Goal: Task Accomplishment & Management: Manage account settings

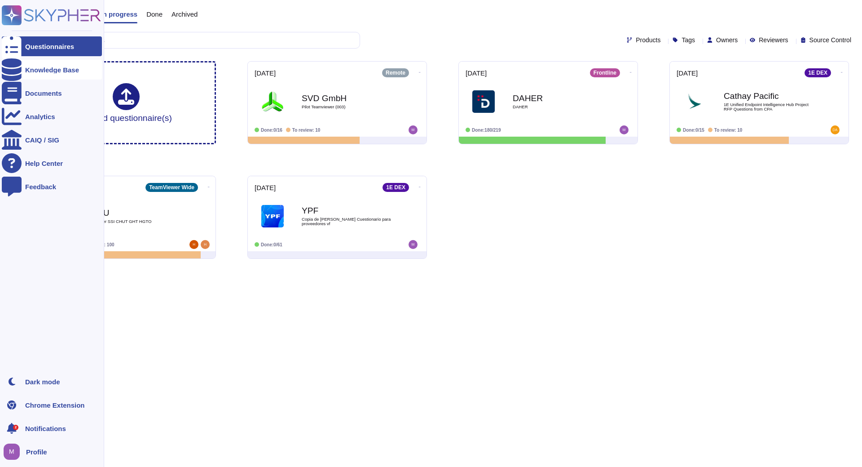
click at [53, 68] on div "Knowledge Base" at bounding box center [52, 69] width 54 height 7
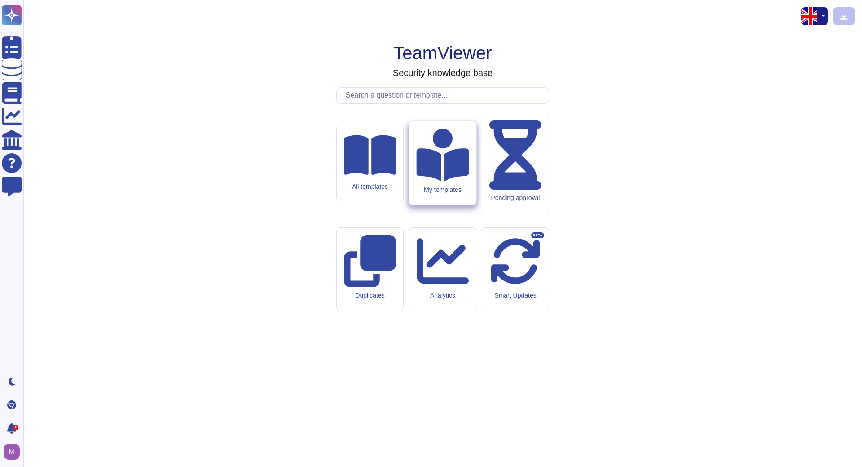
click at [458, 204] on div "My templates" at bounding box center [442, 162] width 67 height 83
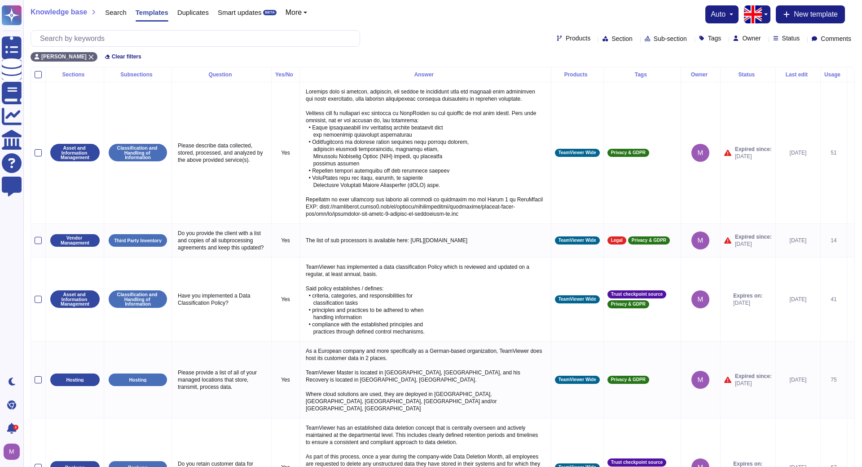
click at [835, 80] on th "Usage" at bounding box center [834, 74] width 27 height 15
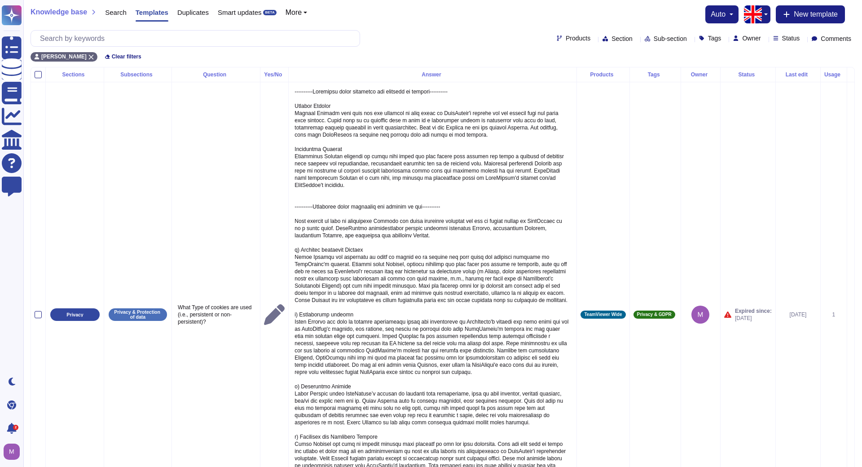
click at [835, 80] on th "Usage" at bounding box center [834, 74] width 27 height 15
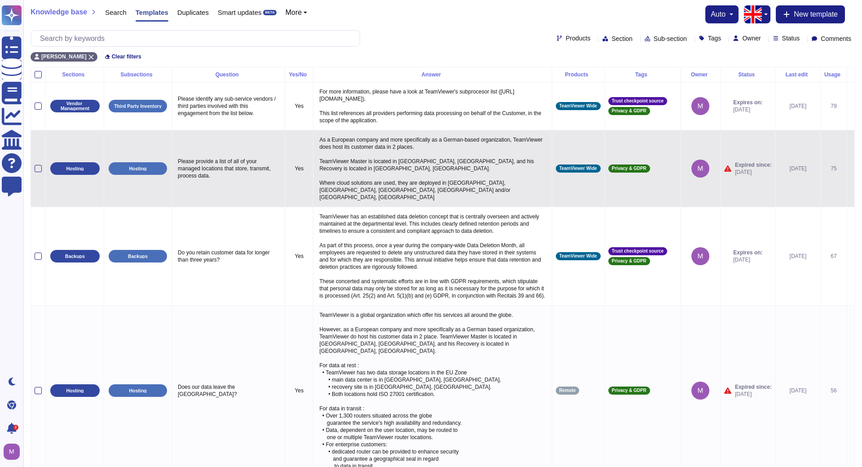
click at [851, 169] on icon at bounding box center [851, 169] width 0 height 0
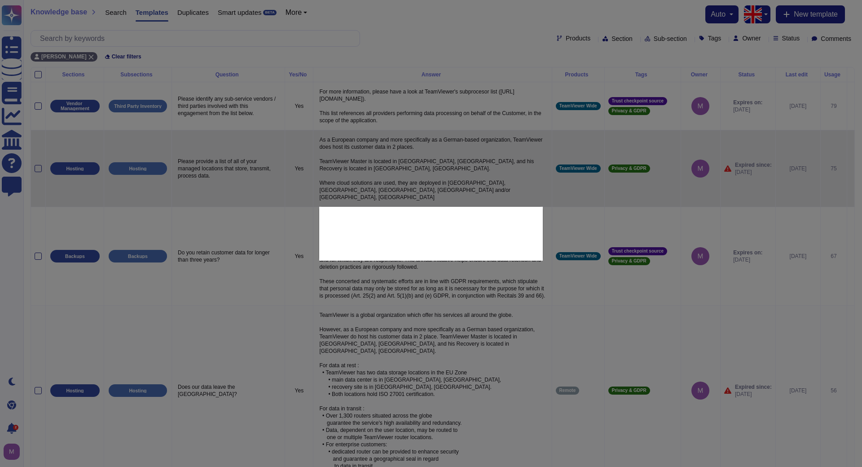
type textarea "Please provide a list of all of your managed locations that store, transmit, pr…"
type textarea "As a European company and more specifically as a German-based organization, Tea…"
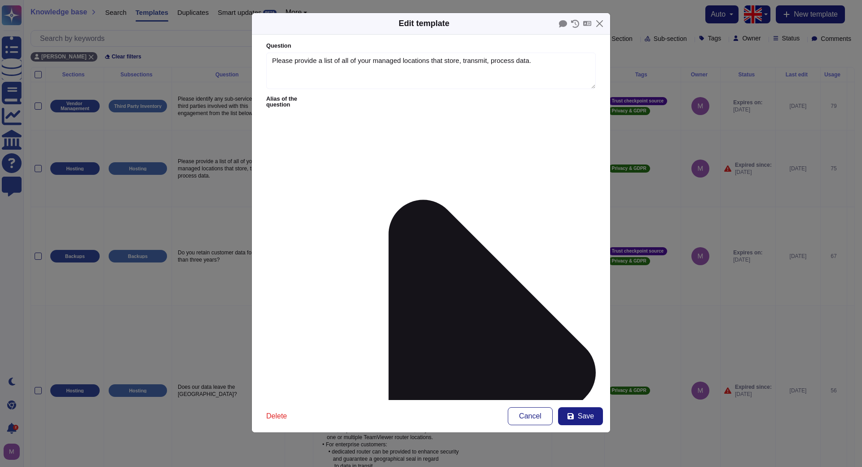
type textarea "Please provide a list of all of your managed locations that store, transmit, pr…"
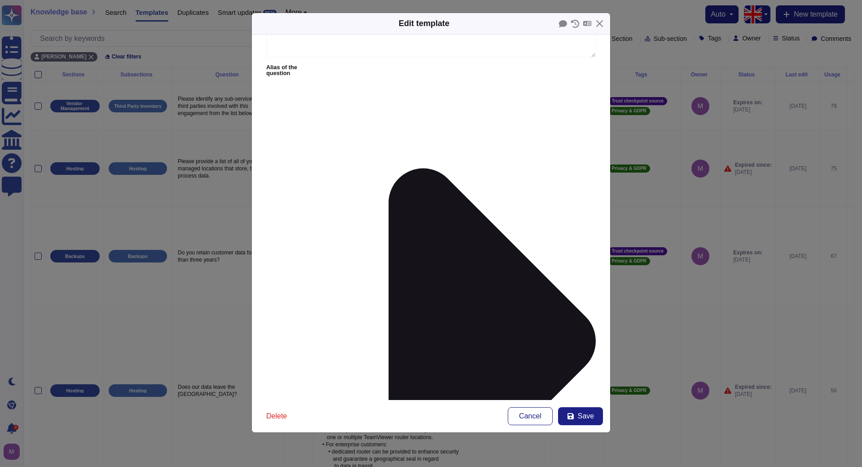
scroll to position [51, 0]
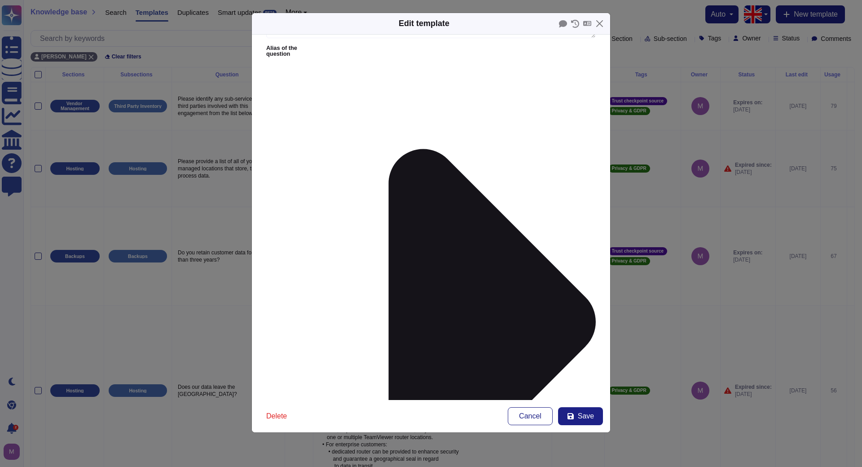
type textarea "As a European company and more specifically as a German-based organization, Tea…"
type input "[DATE]"
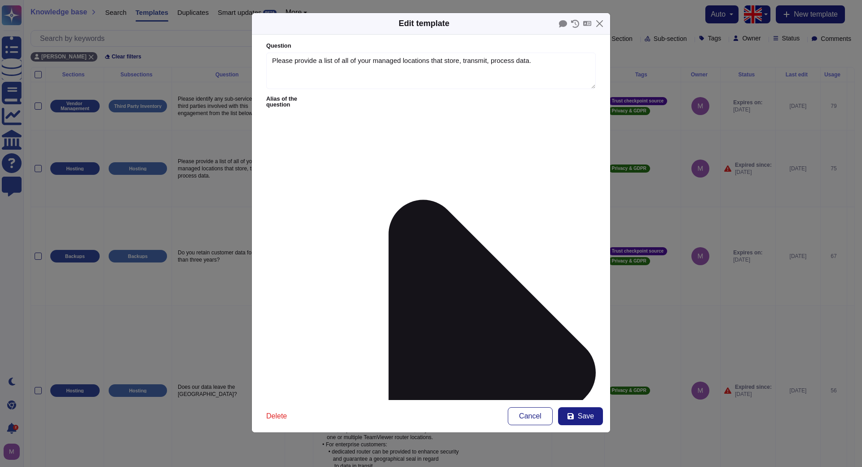
scroll to position [31, 0]
drag, startPoint x: 320, startPoint y: 159, endPoint x: 257, endPoint y: 88, distance: 94.9
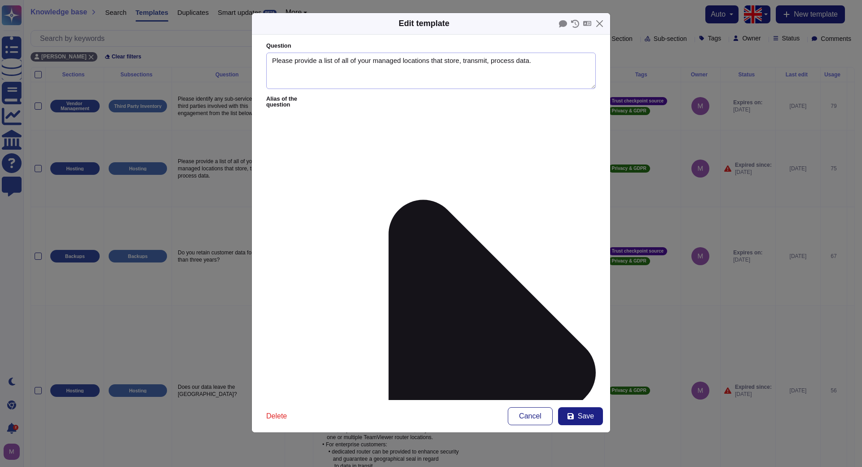
drag, startPoint x: 536, startPoint y: 63, endPoint x: 247, endPoint y: 59, distance: 288.9
click at [266, 59] on textarea "Please provide a list of all of your managed locations that store, transmit, pr…" at bounding box center [431, 71] width 330 height 37
click at [585, 415] on span "Save" at bounding box center [586, 415] width 16 height 7
type textarea "As a European company and more specifically as a German-based organization, Tea…"
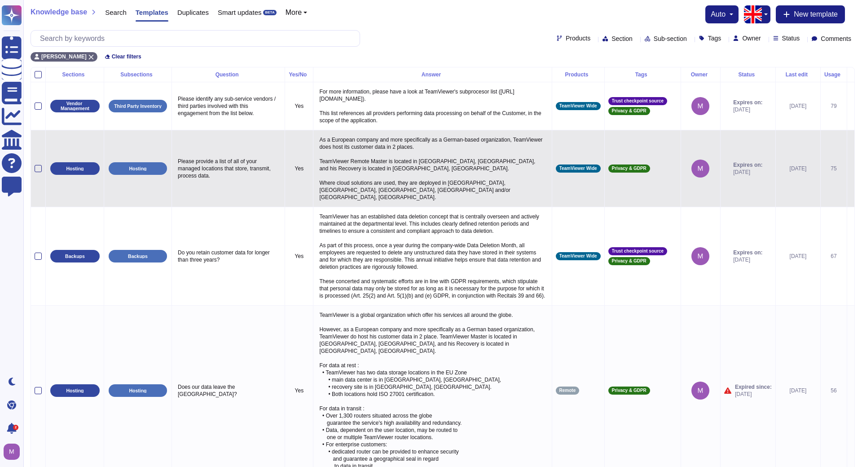
click at [561, 171] on span "TeamViewer Wide" at bounding box center [579, 168] width 38 height 4
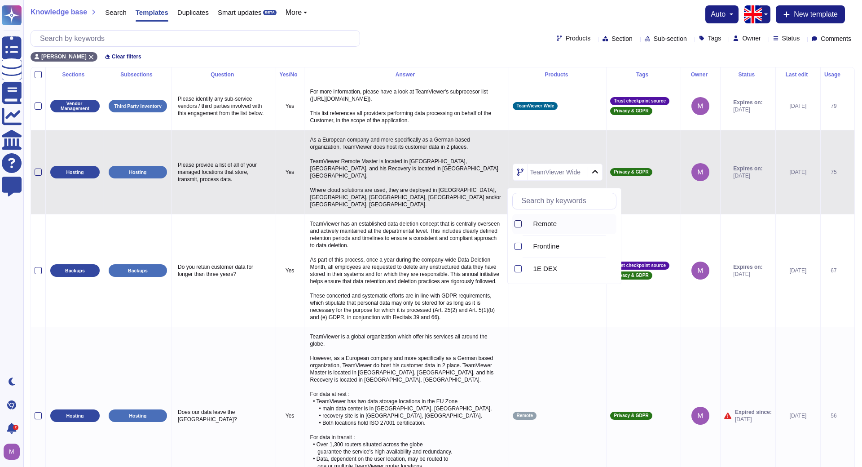
click at [519, 224] on div at bounding box center [518, 223] width 7 height 7
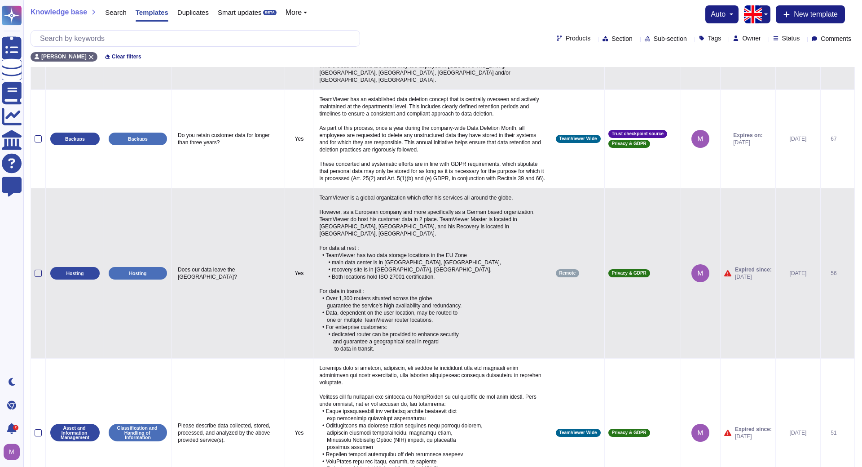
scroll to position [137, 0]
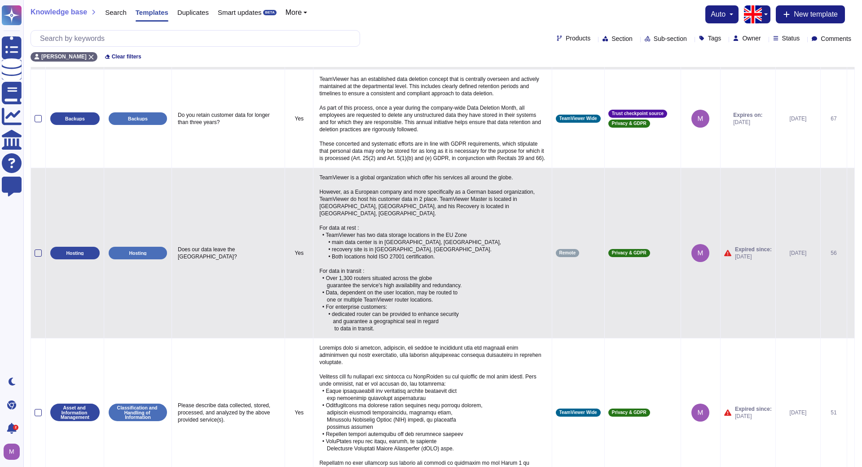
click at [851, 253] on icon at bounding box center [851, 253] width 0 height 0
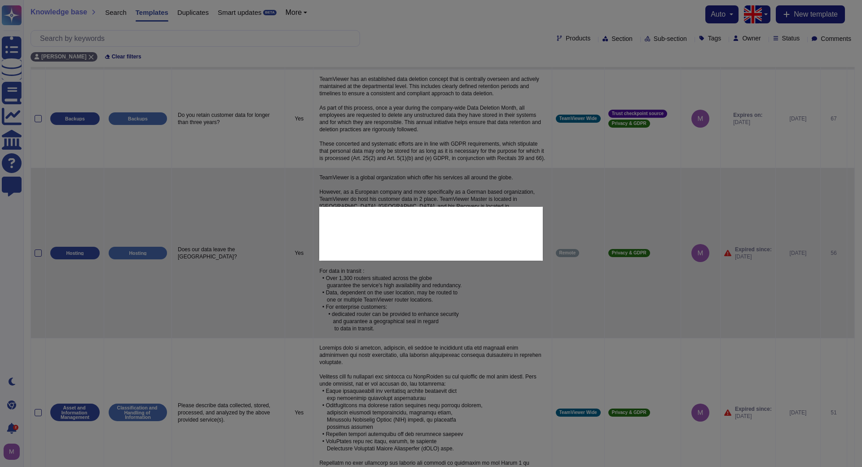
type textarea "Does our data leave the [GEOGRAPHIC_DATA]?"
type textarea "TeamViewer is a global organization which offer his services all around the glo…"
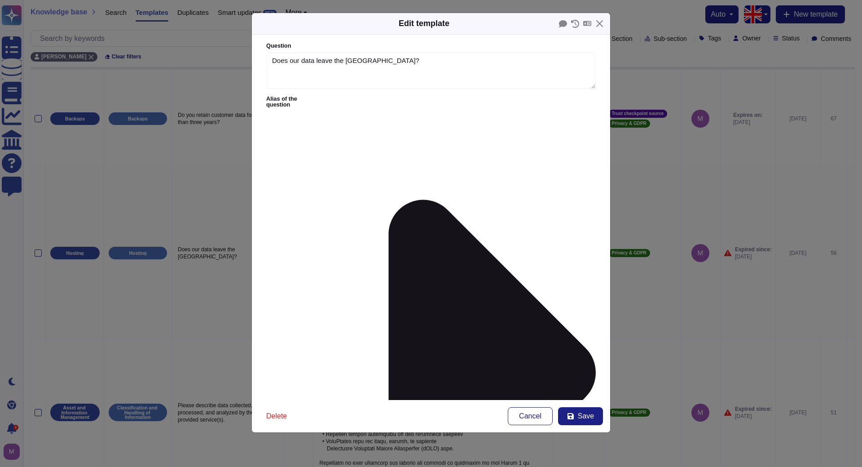
type textarea "Does our data leave the [GEOGRAPHIC_DATA]?"
type textarea "TeamViewer is a global organization which offer his services all around the glo…"
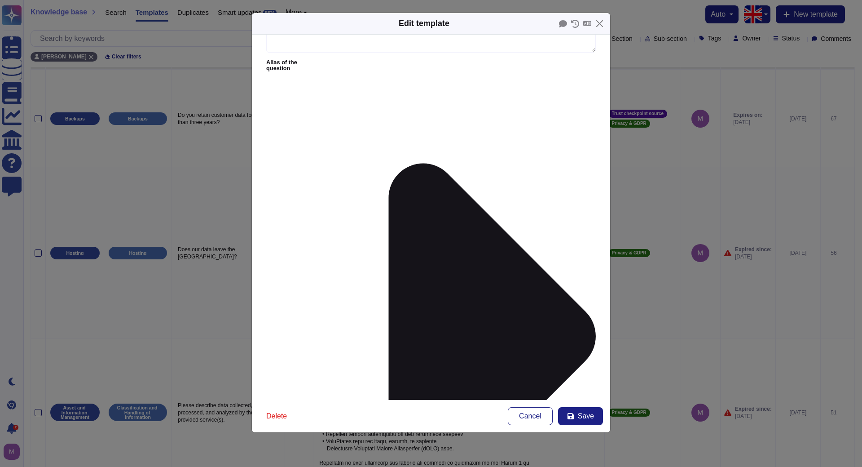
scroll to position [51, 0]
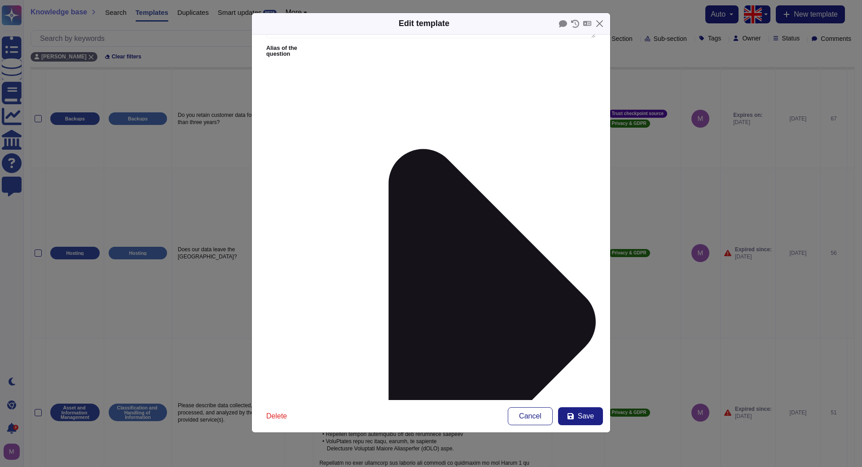
type input "[DATE]"
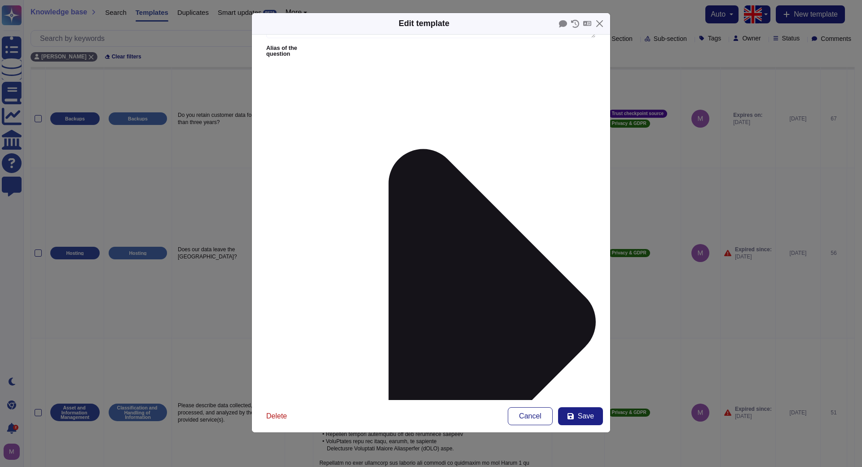
scroll to position [31, 0]
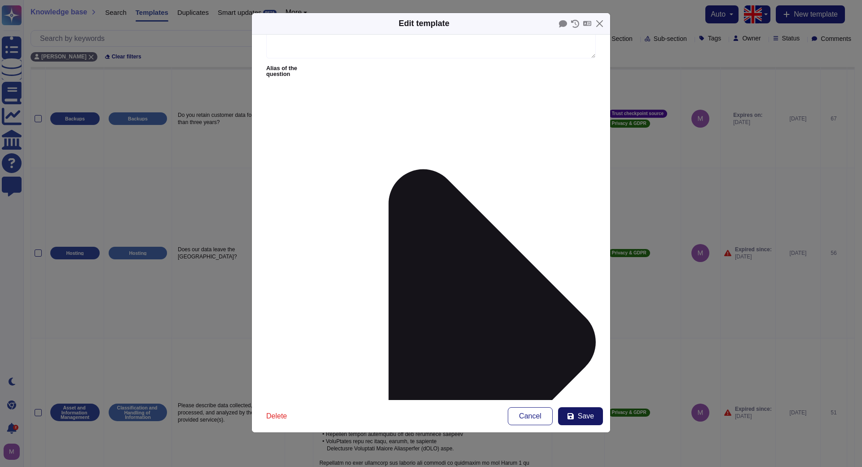
click at [594, 418] on button "Save" at bounding box center [580, 416] width 45 height 18
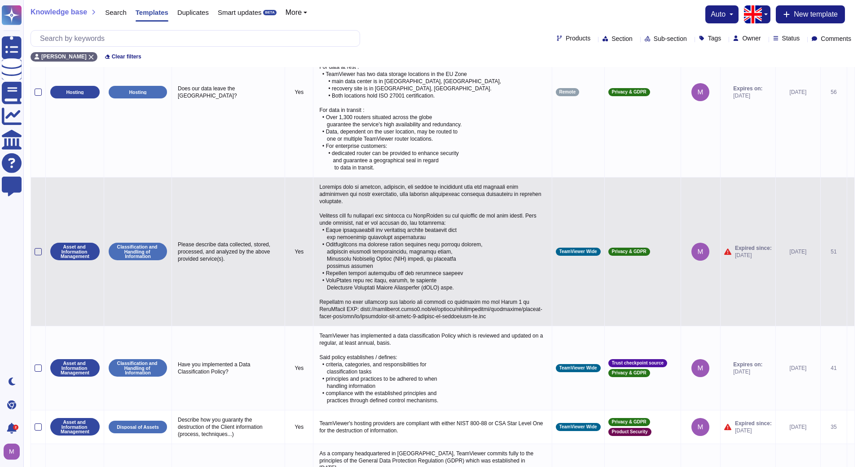
scroll to position [275, 0]
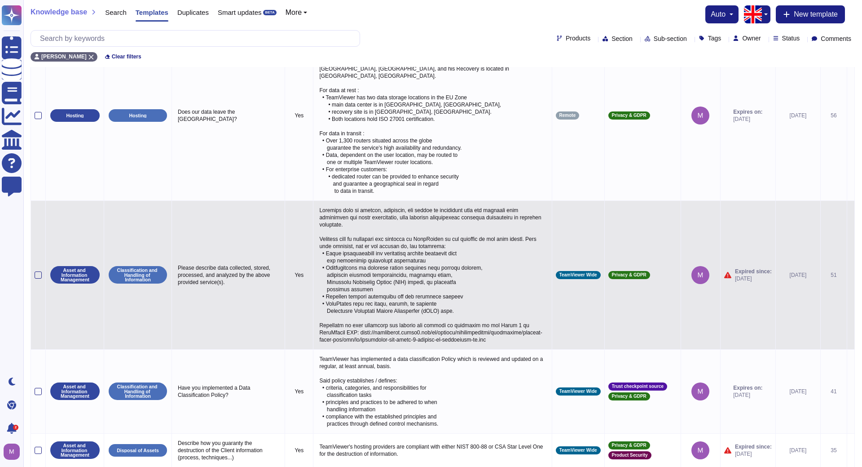
click at [851, 275] on icon at bounding box center [851, 275] width 0 height 0
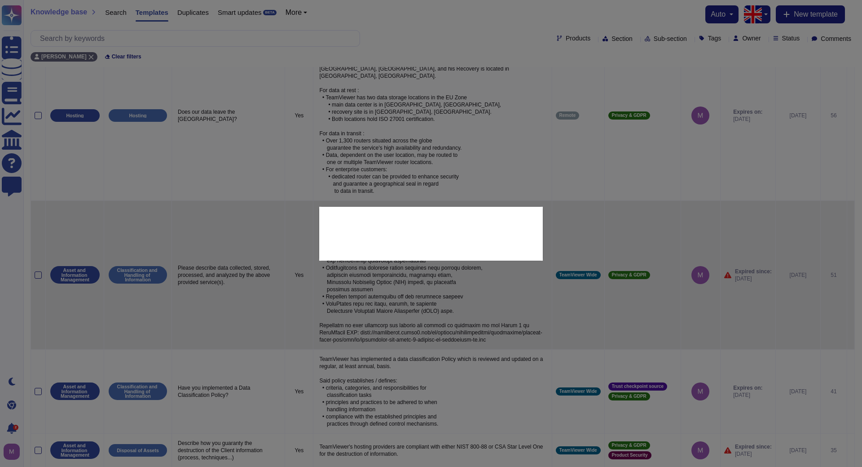
type textarea "Please describe data collected, stored, processed, and analyzed by the above pr…"
type textarea "Loremips dolo si ametcon, adipiscin, eli seddoe te incididunt utla etd magnaali…"
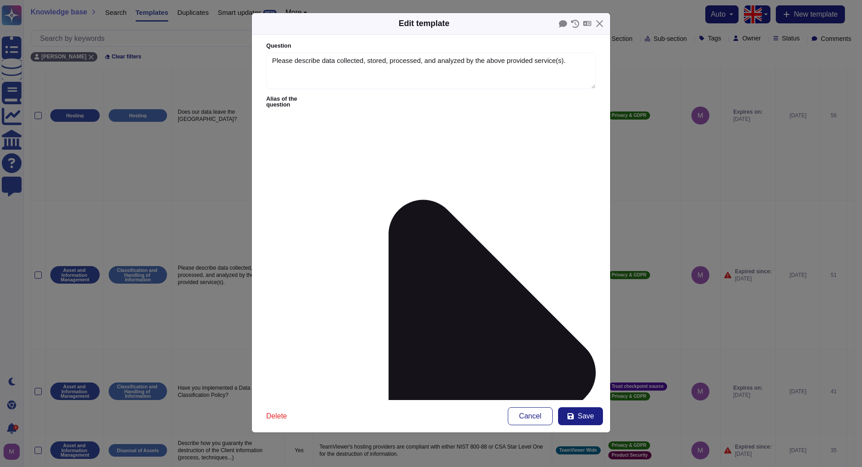
type textarea "Please describe data collected, stored, processed, and analyzed by the above pr…"
type textarea "Loremips dolo si ametcon, adipiscin, eli seddoe te incididunt utla etd magnaali…"
click at [533, 415] on span "Cancel" at bounding box center [530, 415] width 22 height 7
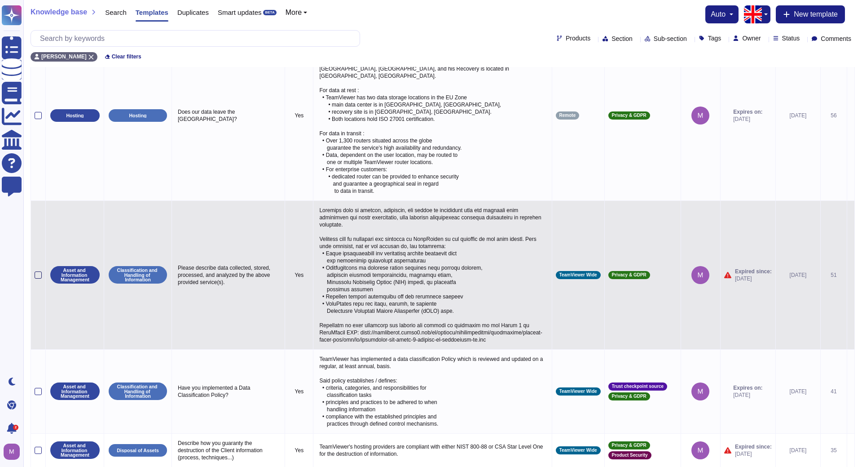
click at [38, 271] on div at bounding box center [38, 274] width 7 height 7
click at [0, 0] on input "checkbox" at bounding box center [0, 0] width 0 height 0
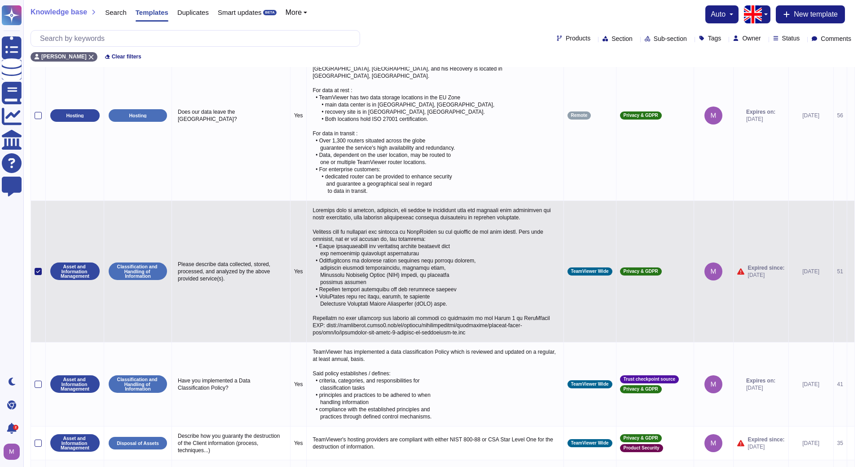
scroll to position [271, 0]
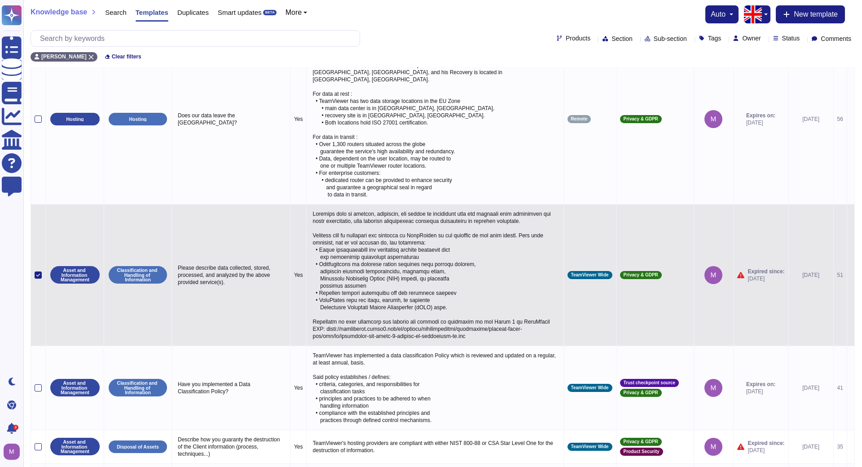
click at [38, 273] on icon at bounding box center [38, 275] width 4 height 4
click at [0, 0] on input "checkbox" at bounding box center [0, 0] width 0 height 0
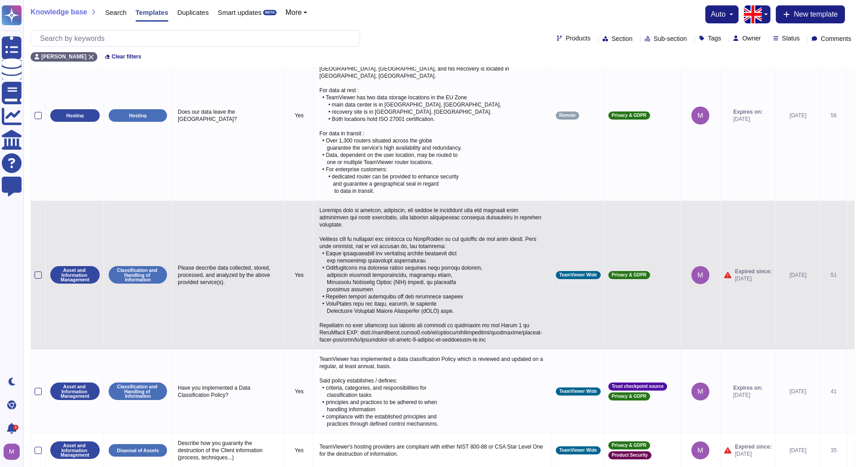
click at [851, 275] on icon at bounding box center [851, 275] width 0 height 0
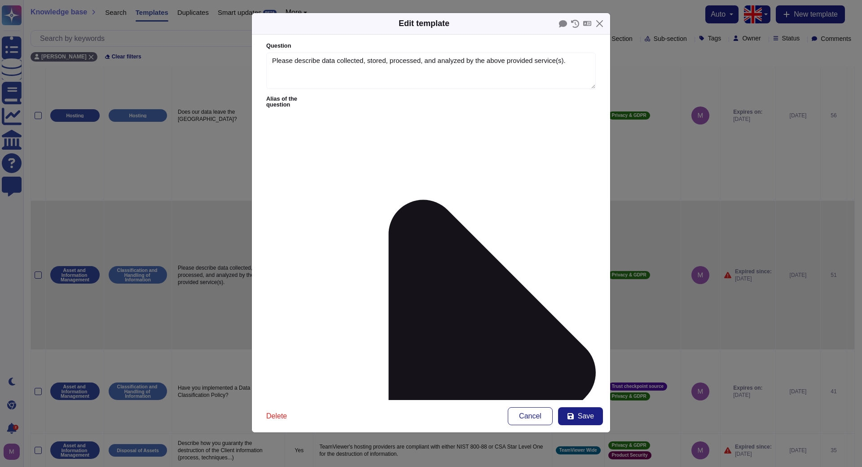
type textarea "Please describe data collected, stored, processed, and analyzed by the above pr…"
type textarea "Loremips dolo si ametcon, adipiscin, eli seddoe te incididunt utla etd magnaali…"
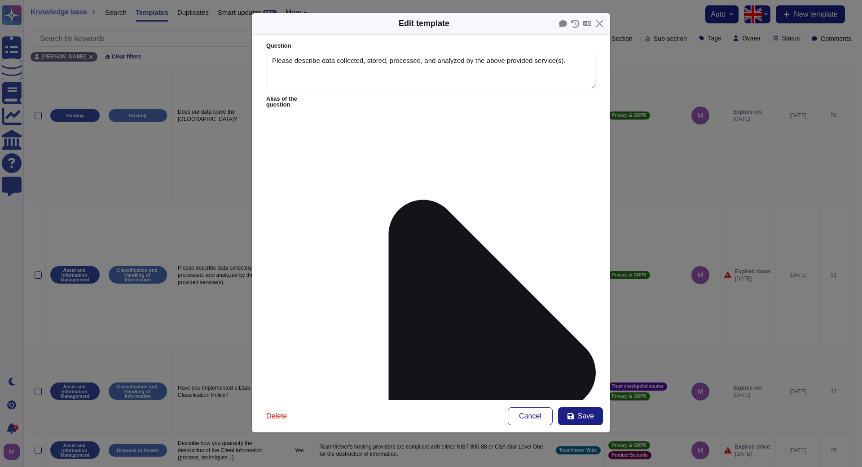
scroll to position [51, 0]
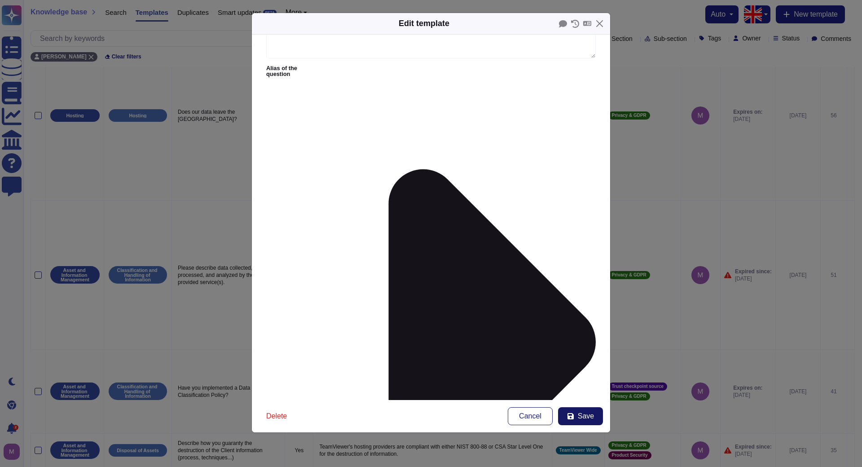
click at [587, 412] on span "Save" at bounding box center [586, 415] width 16 height 7
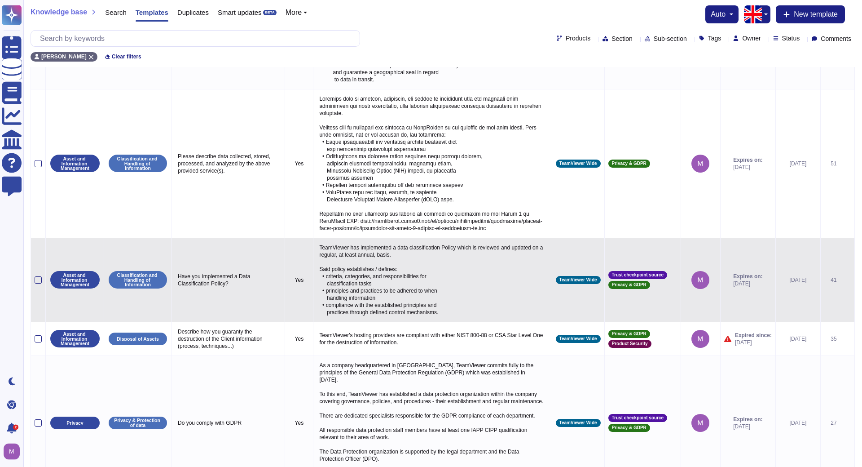
scroll to position [412, 0]
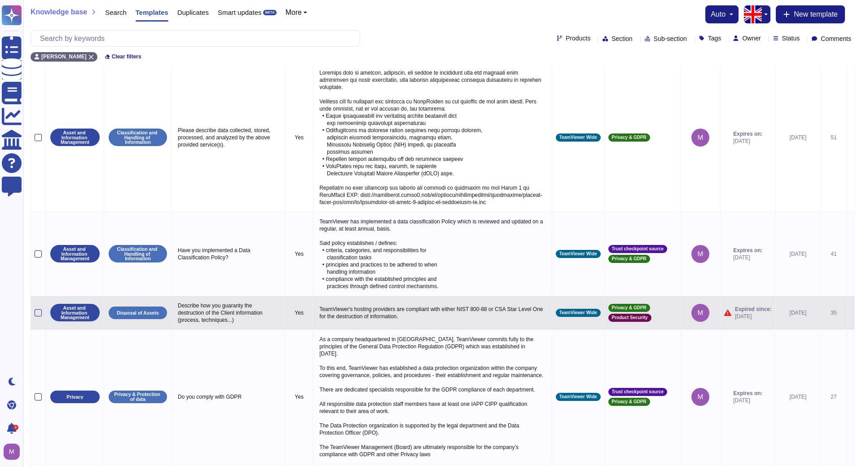
click at [851, 313] on icon at bounding box center [851, 313] width 0 height 0
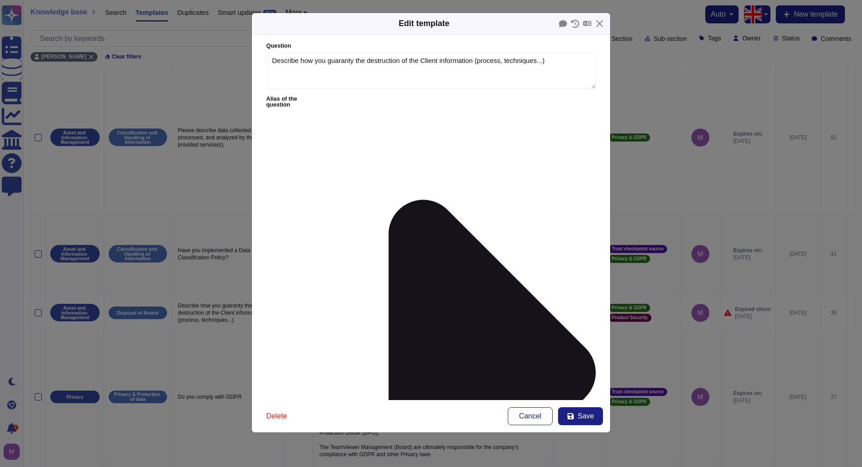
type textarea "Describe how you guaranty the destruction of the Client information (process, t…"
type textarea "TeamViewer's hosting providers are compliant with either NIST 800-88 or CSA Sta…"
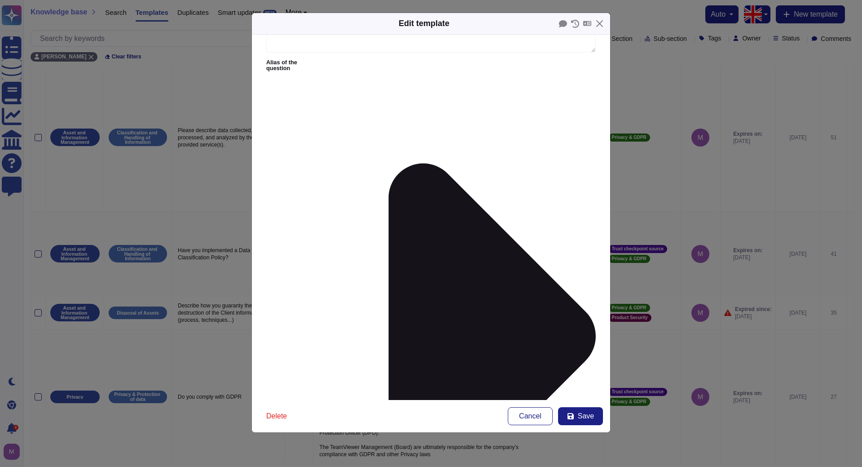
scroll to position [51, 0]
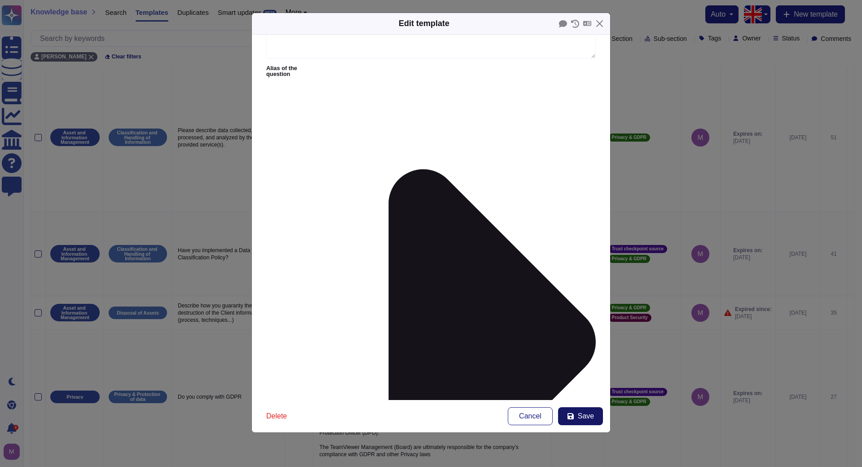
click at [592, 413] on span "Save" at bounding box center [586, 415] width 16 height 7
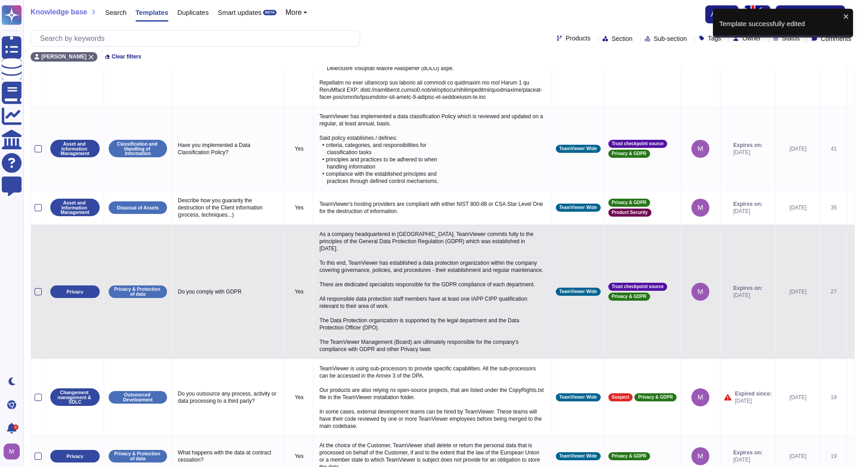
scroll to position [530, 0]
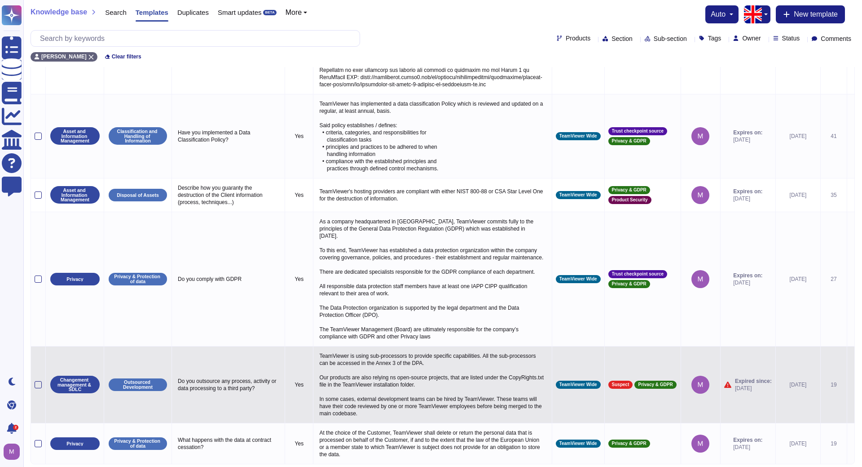
click at [851, 385] on icon at bounding box center [851, 385] width 0 height 0
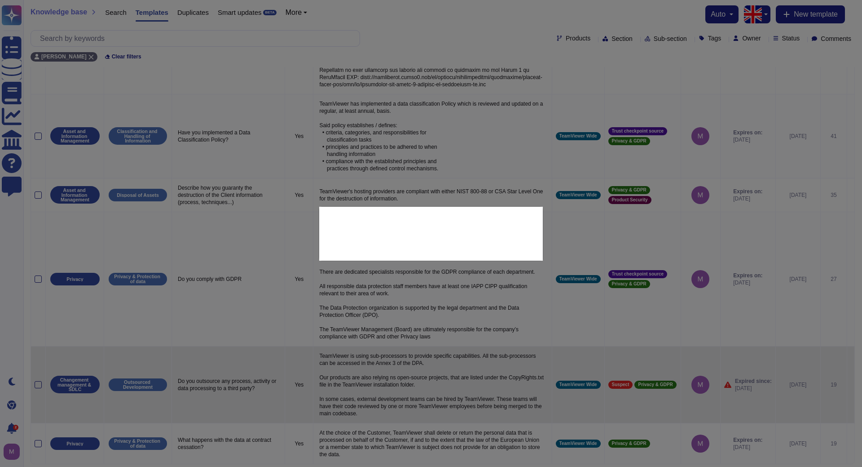
type textarea "Do you outsource any process, activity or data processing to a third party?"
type textarea "TeamViewer is using sub-processors to provide specific capabilities. All the su…"
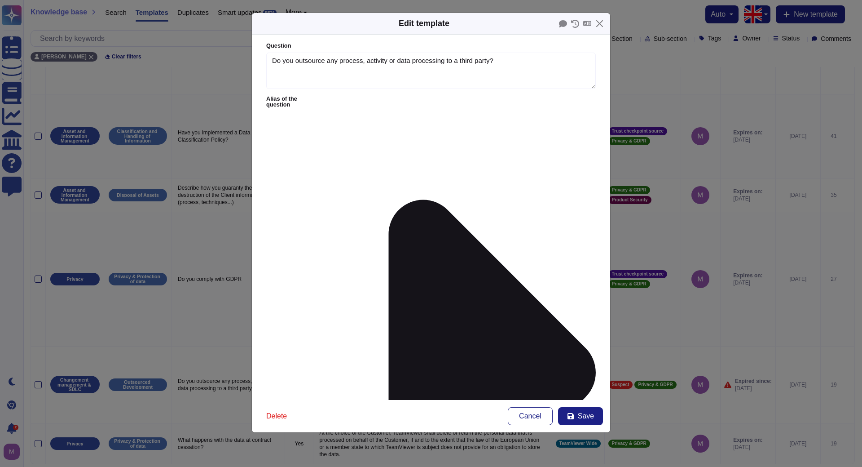
type textarea "Do you outsource any process, activity or data processing to a third party?"
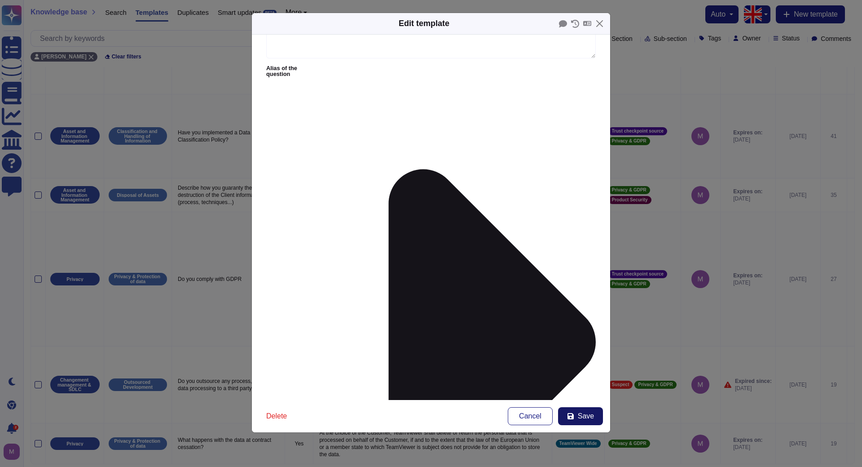
click at [587, 416] on span "Save" at bounding box center [586, 415] width 16 height 7
type textarea "TeamViewer is using sub-processors to provide specific capabilities. All the su…"
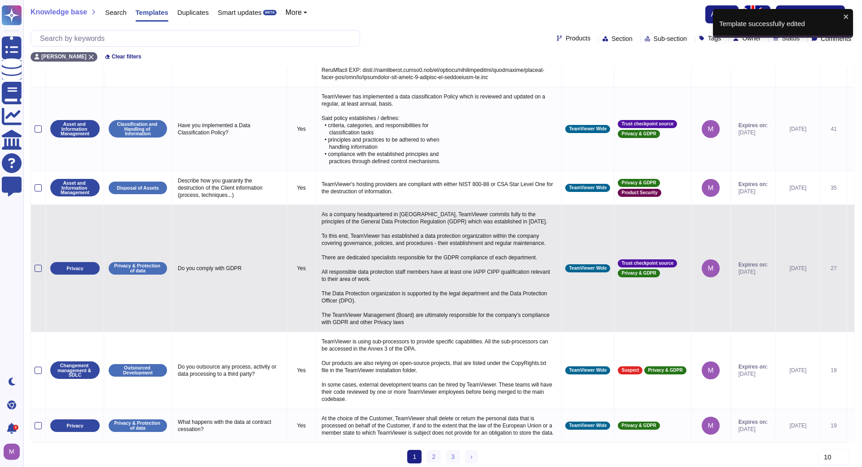
scroll to position [523, 0]
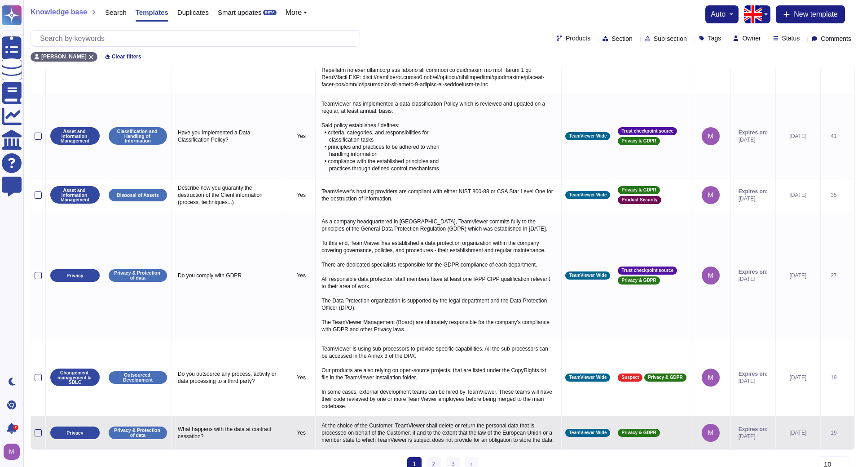
click at [851, 433] on icon at bounding box center [851, 433] width 0 height 0
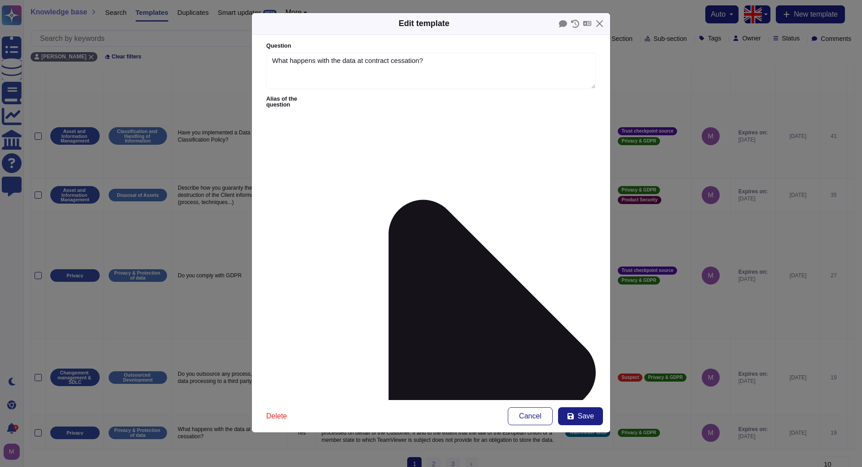
type textarea "What happens with the data at contract cessation?"
type textarea "At the choice of the Customer, TeamViewer shall delete or return the personal d…"
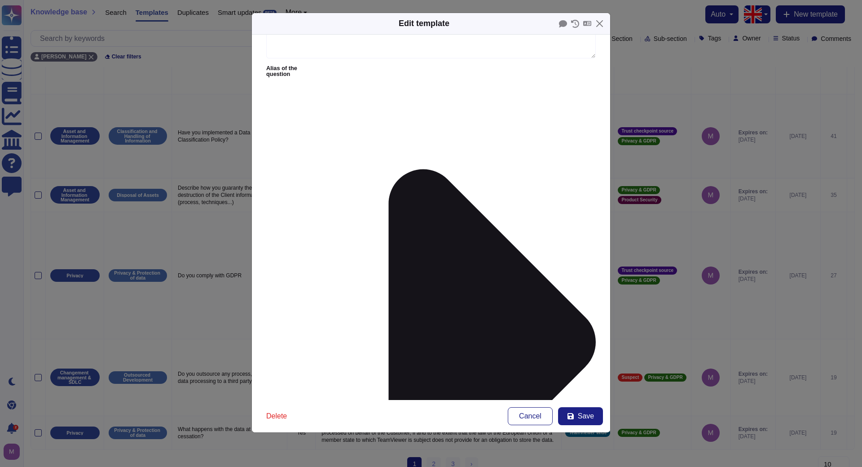
scroll to position [51, 0]
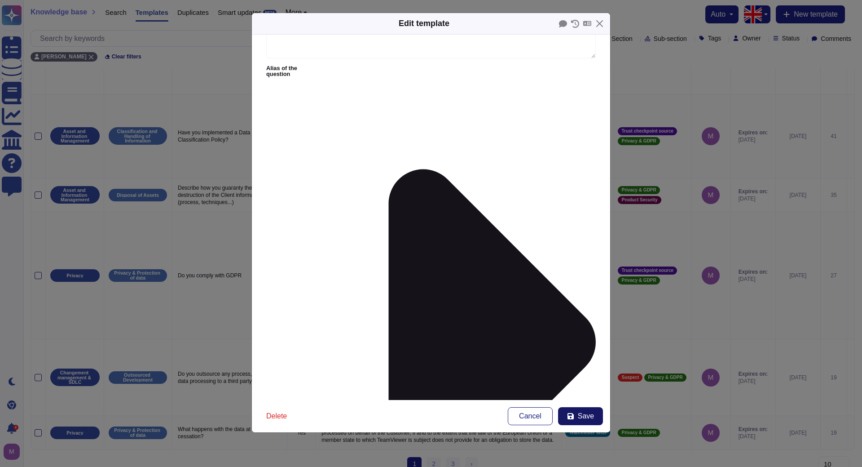
click at [585, 415] on span "Save" at bounding box center [586, 415] width 16 height 7
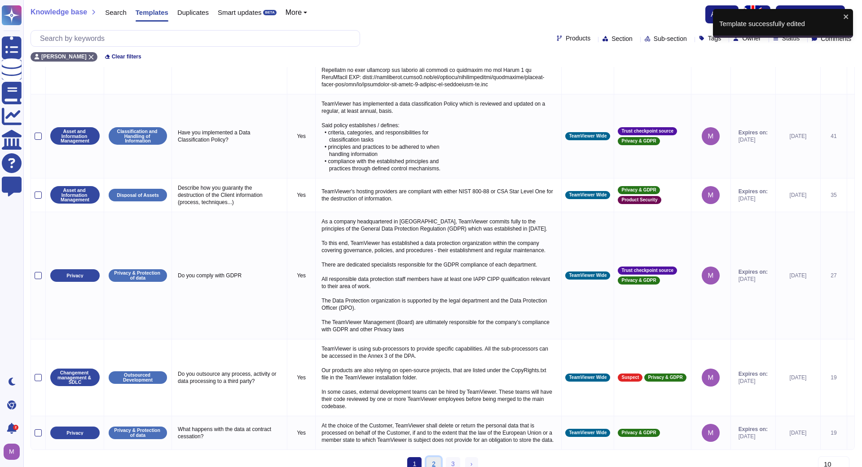
click at [434, 457] on link "2" at bounding box center [434, 463] width 14 height 13
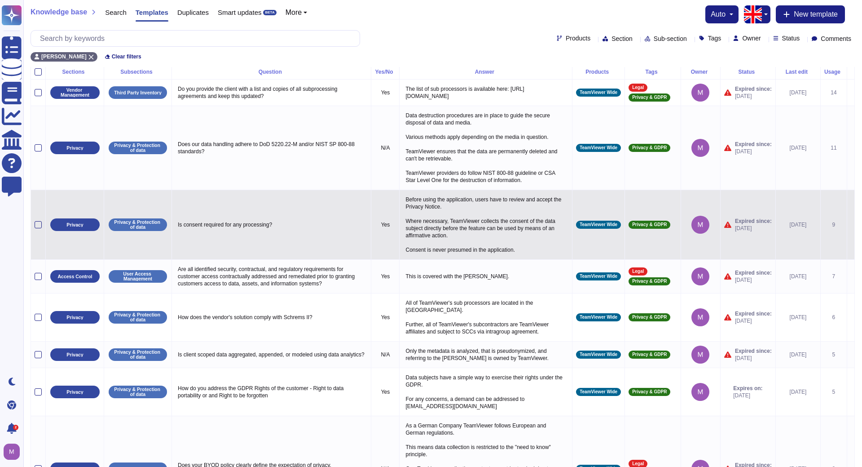
scroll to position [0, 0]
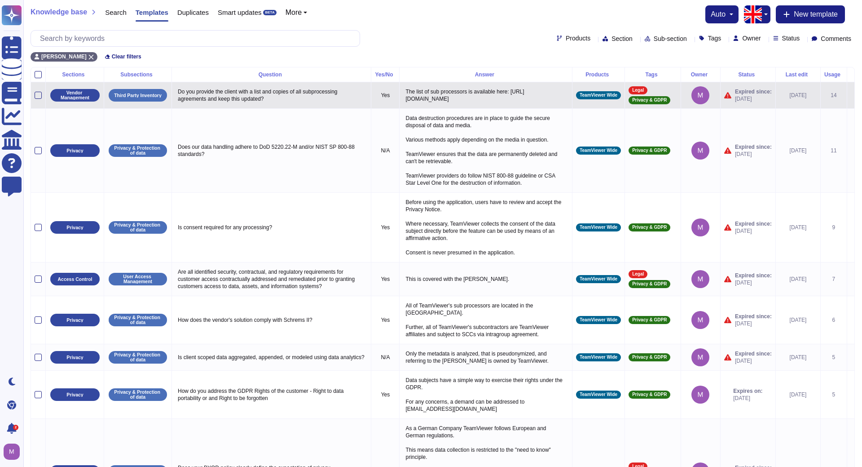
click at [851, 96] on icon at bounding box center [851, 96] width 0 height 0
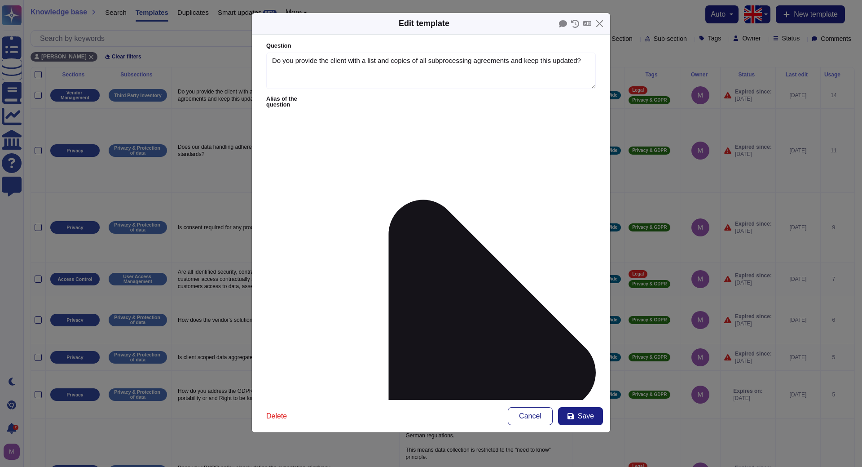
type textarea "Do you provide the client with a list and copies of all subprocessing agreement…"
type textarea "The list of sub processors is available here: [URL][DOMAIN_NAME]"
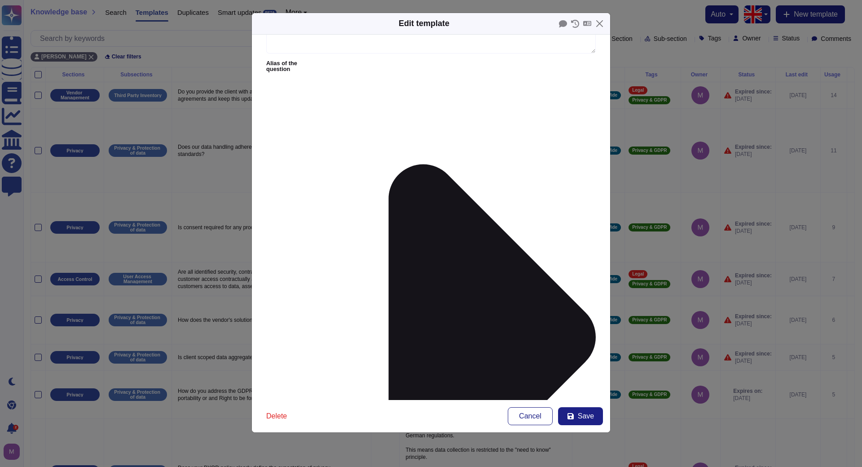
scroll to position [51, 0]
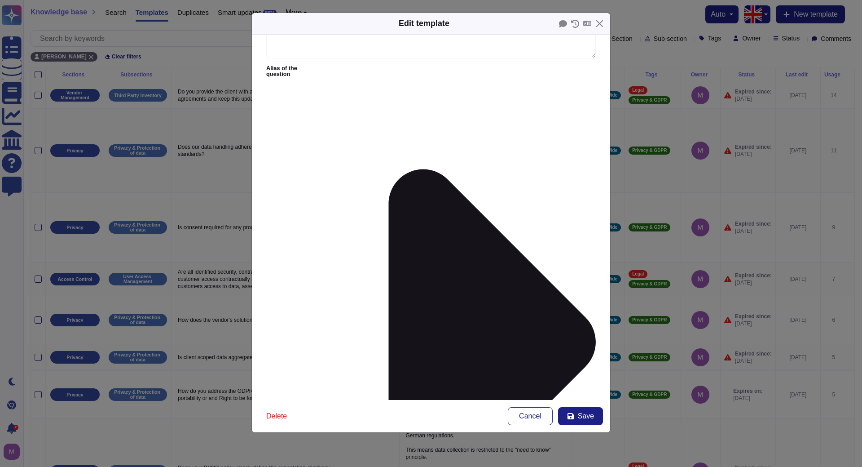
scroll to position [0, 0]
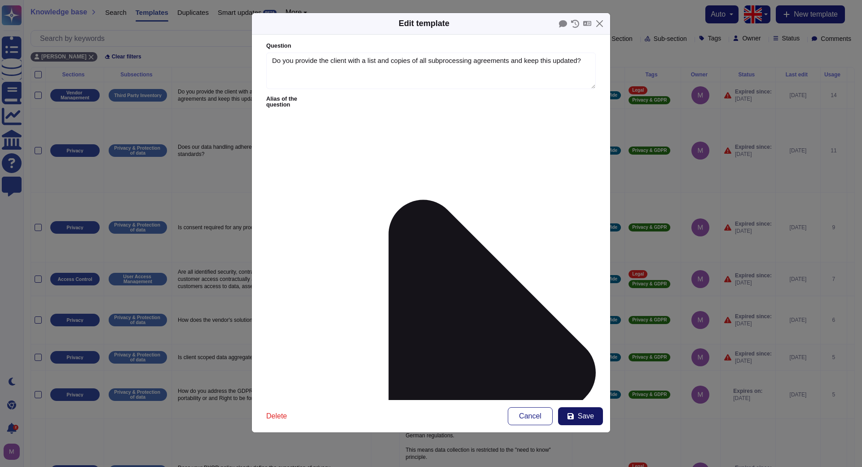
click at [585, 412] on span "Save" at bounding box center [586, 415] width 16 height 7
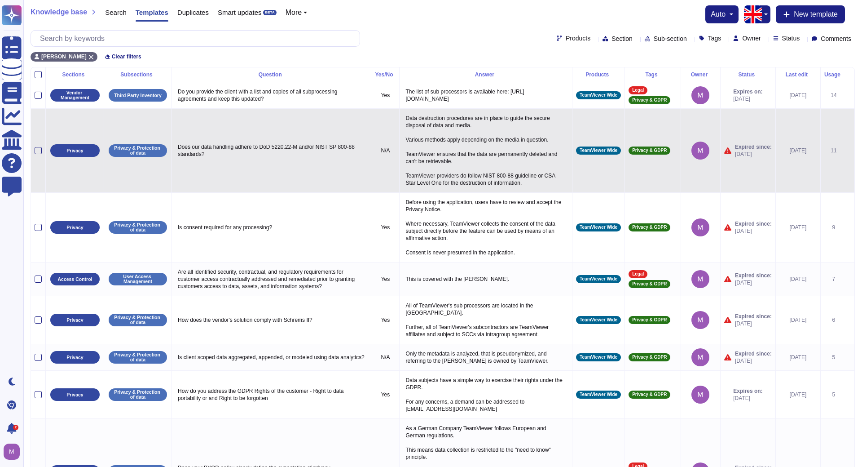
click at [851, 151] on icon at bounding box center [851, 151] width 0 height 0
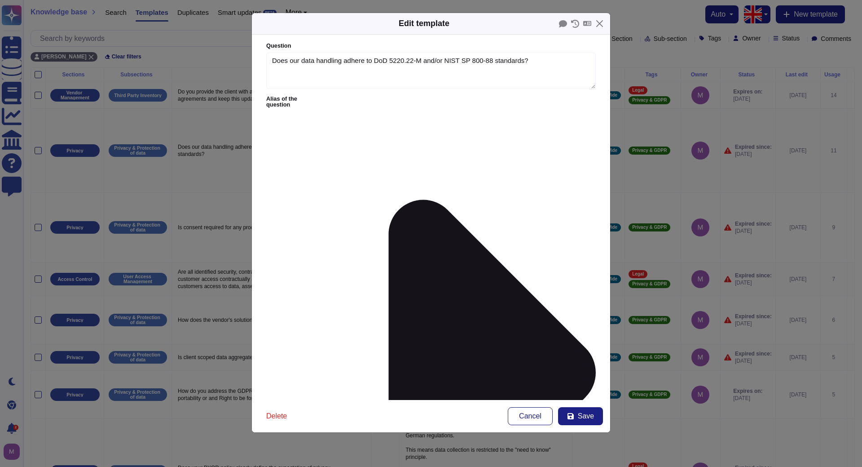
type textarea "Does our data handling adhere to DoD 5220.22-M and/or NIST SP 800-88 standards?"
type textarea "Data destruction procedures are in place to guide the secure disposal of data a…"
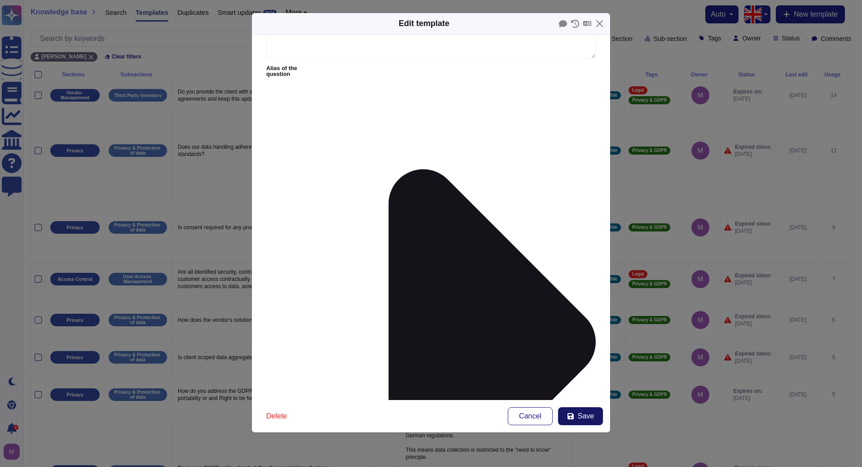
click at [586, 418] on span "Save" at bounding box center [586, 415] width 16 height 7
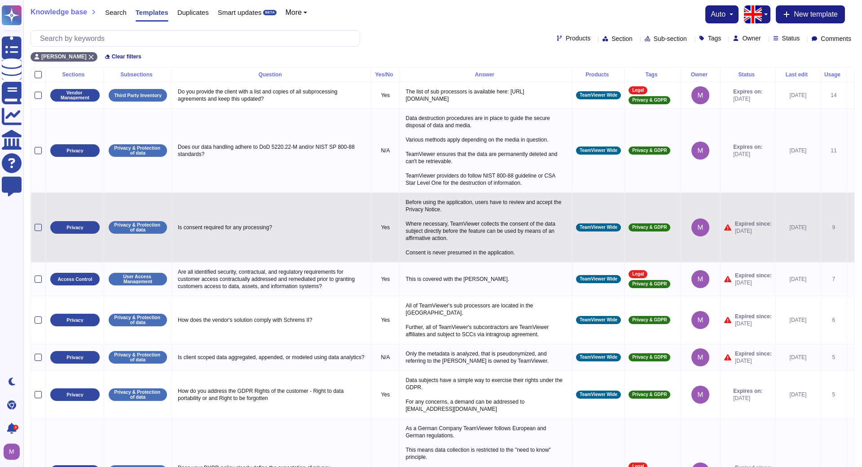
click at [851, 228] on icon at bounding box center [851, 228] width 0 height 0
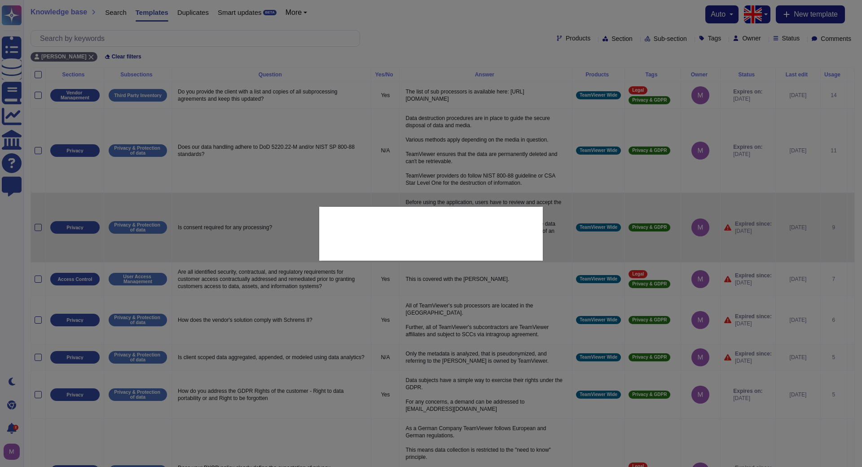
type textarea "Is consent required for any processing?"
type textarea "Before using the application, users have to review and accept the Privacy Notic…"
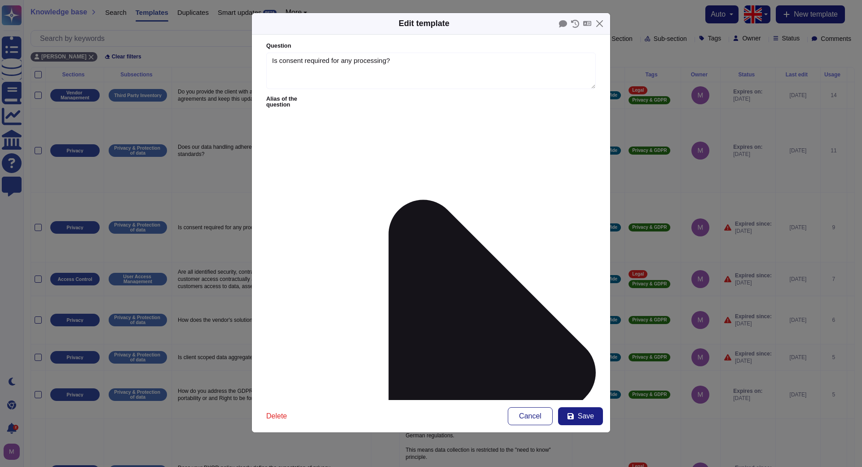
type textarea "Is consent required for any processing?"
type textarea "Before using the application, users have to review and accept the Privacy Notic…"
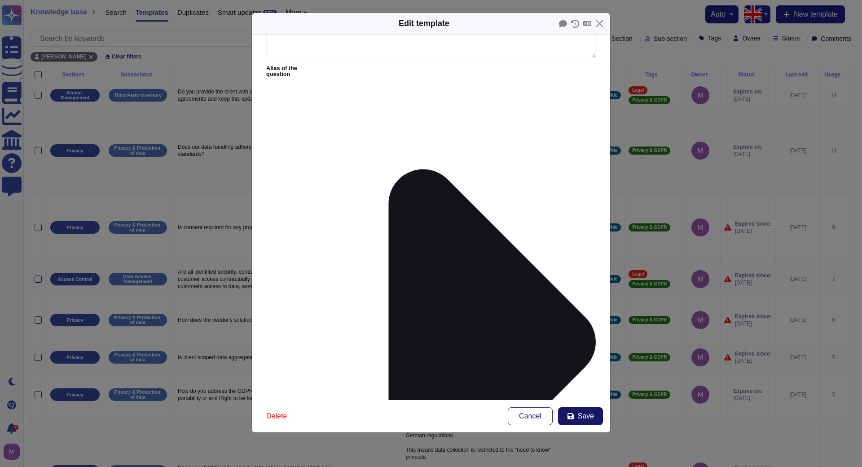
click at [578, 409] on button "Save" at bounding box center [580, 416] width 45 height 18
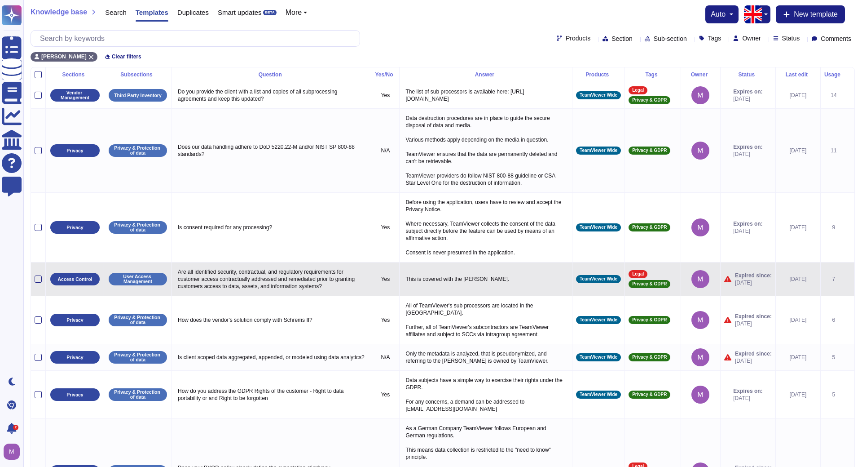
click at [851, 279] on icon at bounding box center [851, 279] width 0 height 0
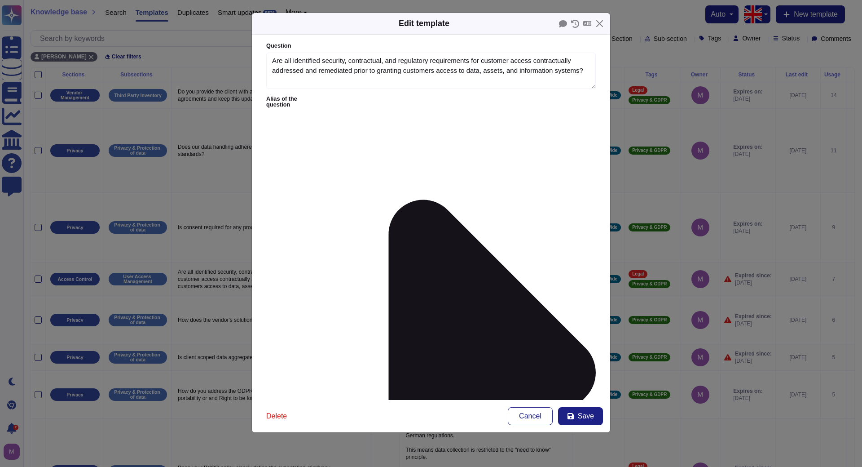
type textarea "Are all identified security, contractual, and regulatory requirements for custo…"
type textarea "This is covered with the [PERSON_NAME]."
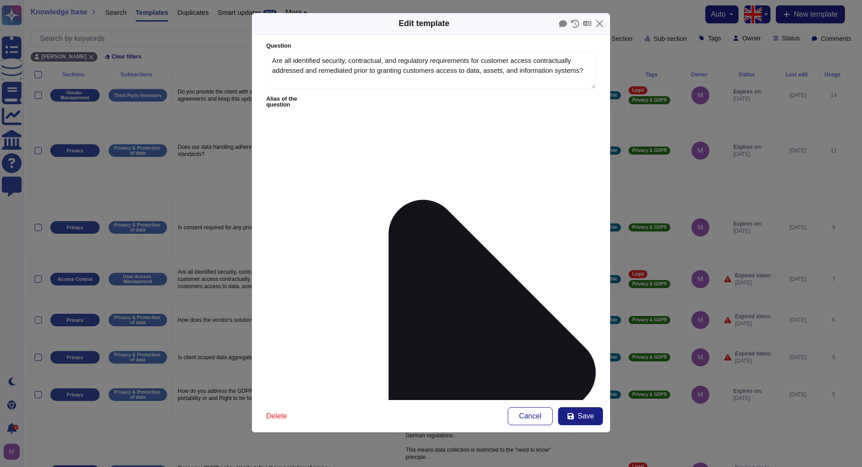
click at [592, 412] on span "Save" at bounding box center [586, 415] width 16 height 7
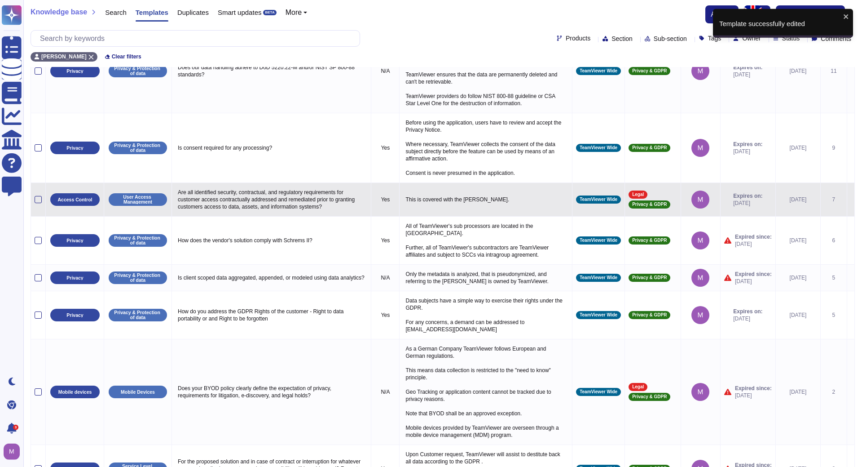
scroll to position [92, 0]
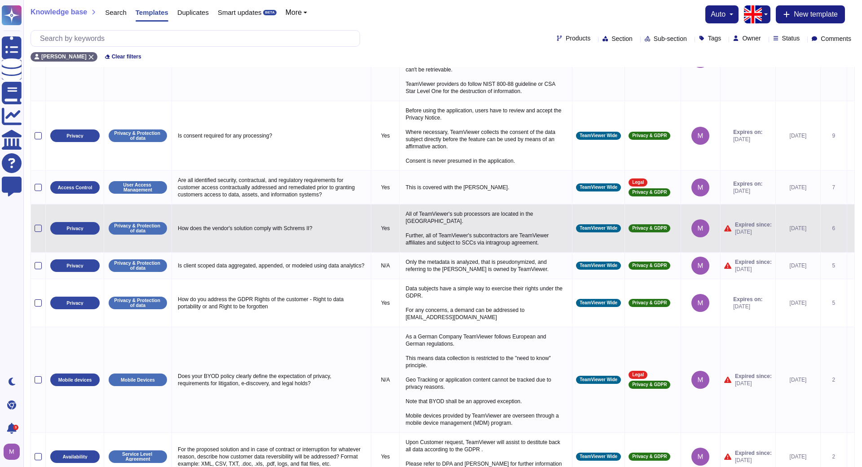
click at [589, 230] on span "TeamViewer Wide" at bounding box center [599, 228] width 38 height 4
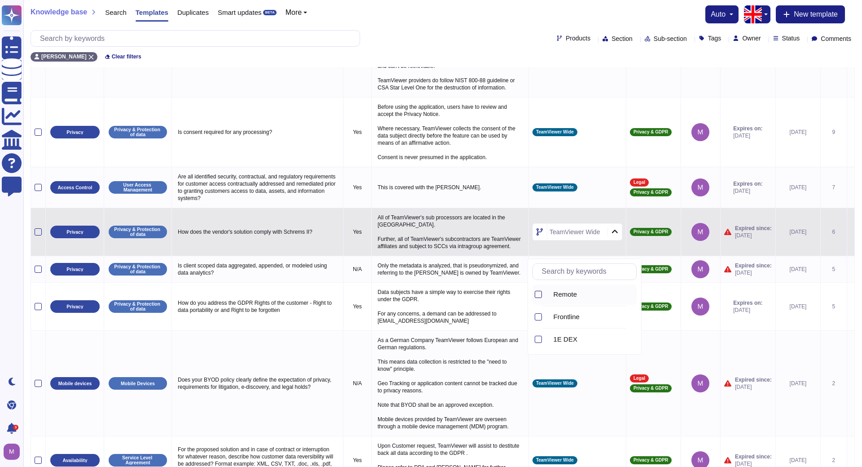
click at [540, 295] on div at bounding box center [538, 294] width 7 height 7
click at [429, 253] on td "All of TeamViewer's sub processors are located in the [GEOGRAPHIC_DATA]. Furthe…" at bounding box center [450, 232] width 157 height 48
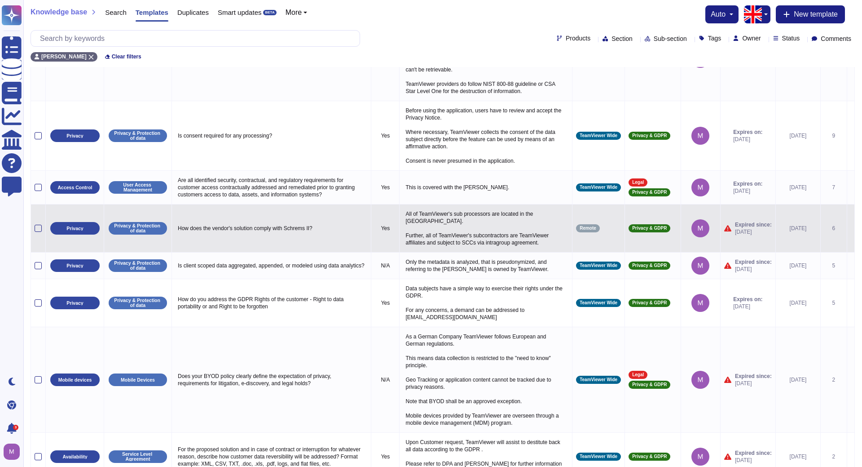
click at [851, 229] on icon at bounding box center [851, 229] width 0 height 0
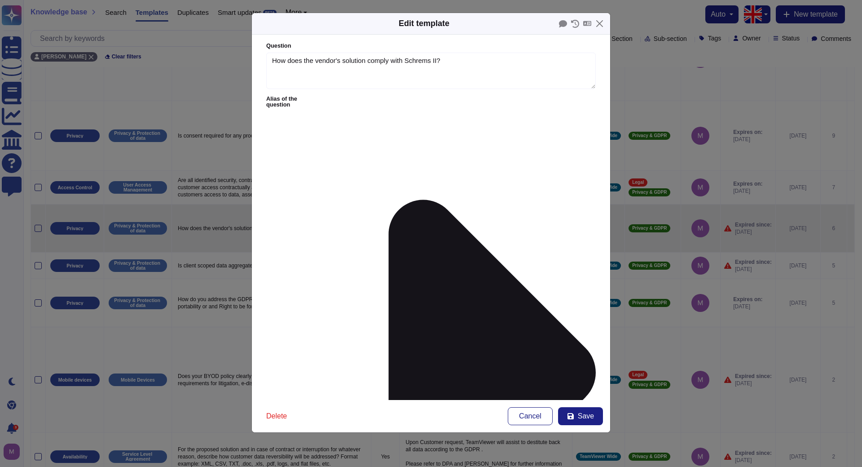
type textarea "How does the vendor's solution comply with Schrems II?"
type textarea "All of TeamViewer's sub processors are located in the [GEOGRAPHIC_DATA]. Furthe…"
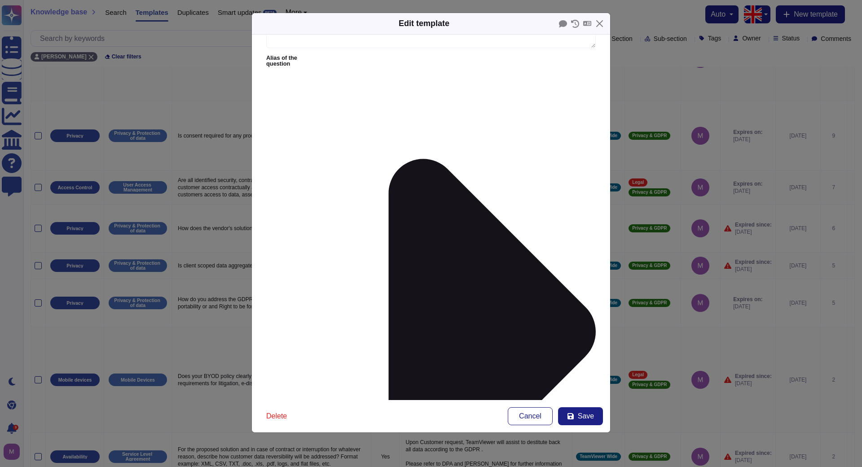
scroll to position [51, 0]
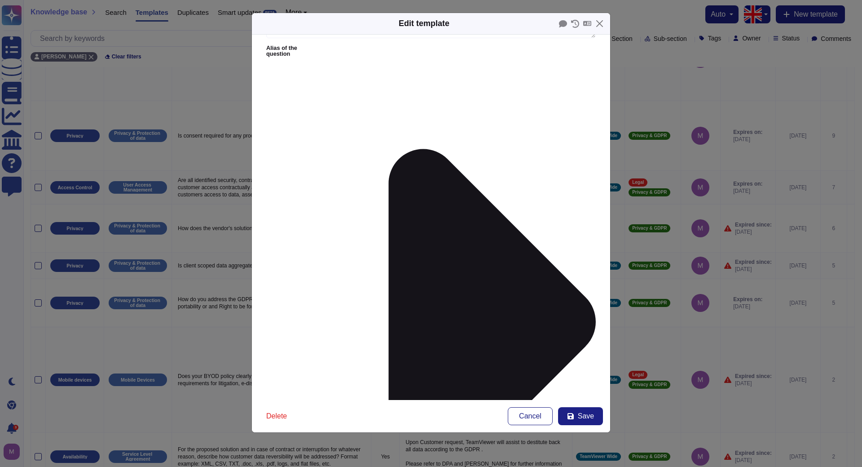
scroll to position [31, 0]
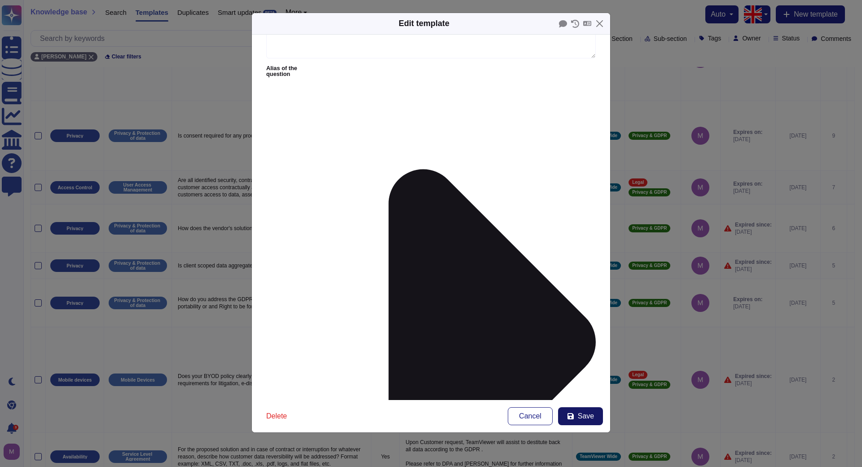
click at [580, 413] on span "Save" at bounding box center [586, 415] width 16 height 7
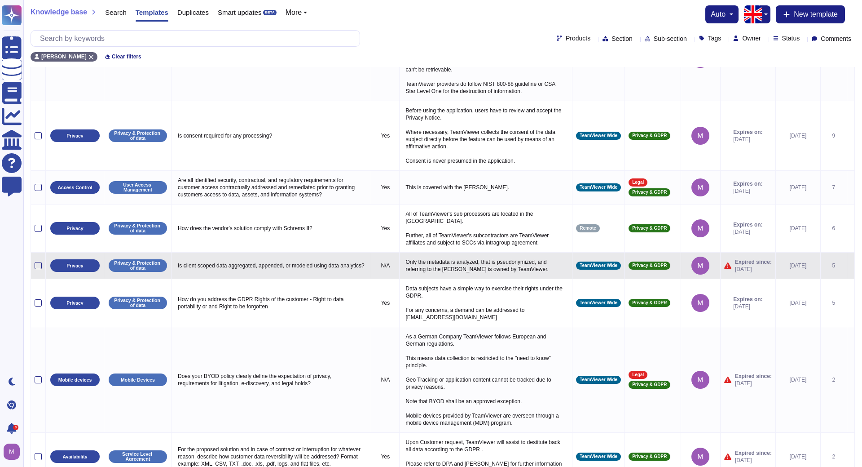
click at [851, 266] on icon at bounding box center [851, 266] width 0 height 0
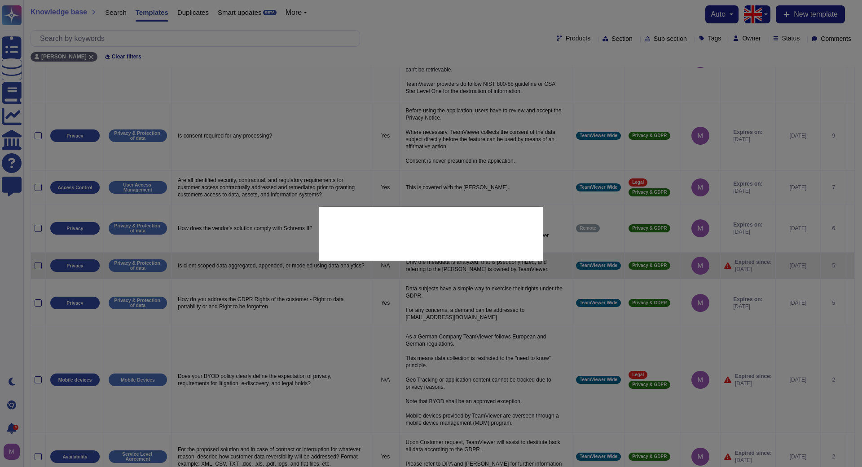
type textarea "Is client scoped data aggregated, appended, or modeled using data analytics?"
type textarea "Only the metadata is analyzed, that is pseudonymized, and referring to the [PER…"
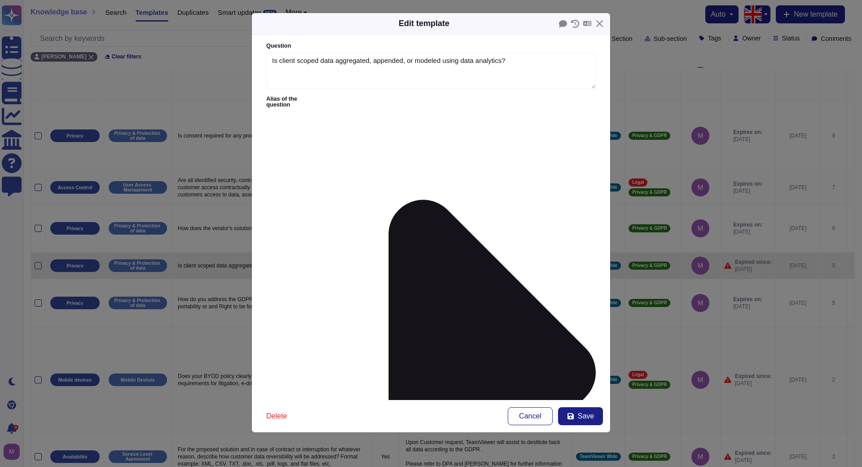
type textarea "Is client scoped data aggregated, appended, or modeled using data analytics?"
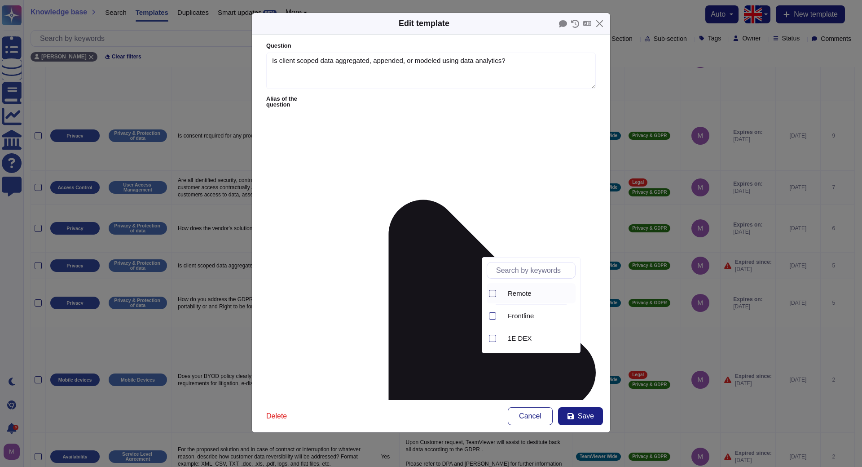
click at [490, 293] on div at bounding box center [492, 293] width 7 height 7
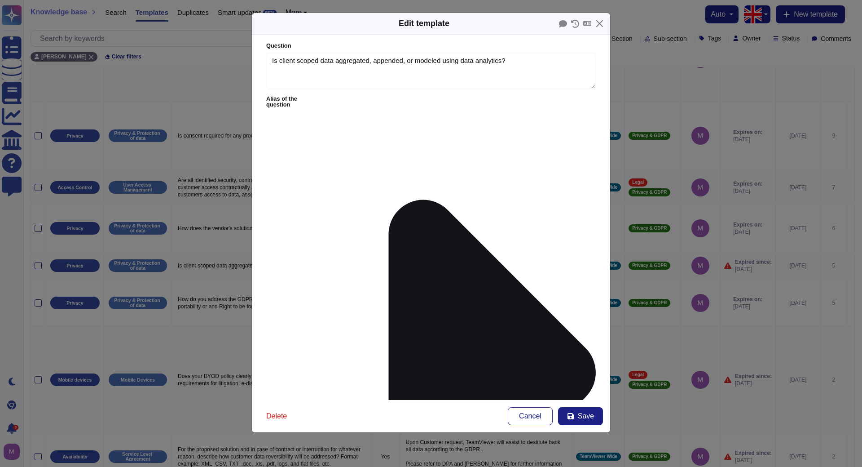
drag, startPoint x: 561, startPoint y: 150, endPoint x: 265, endPoint y: 150, distance: 295.6
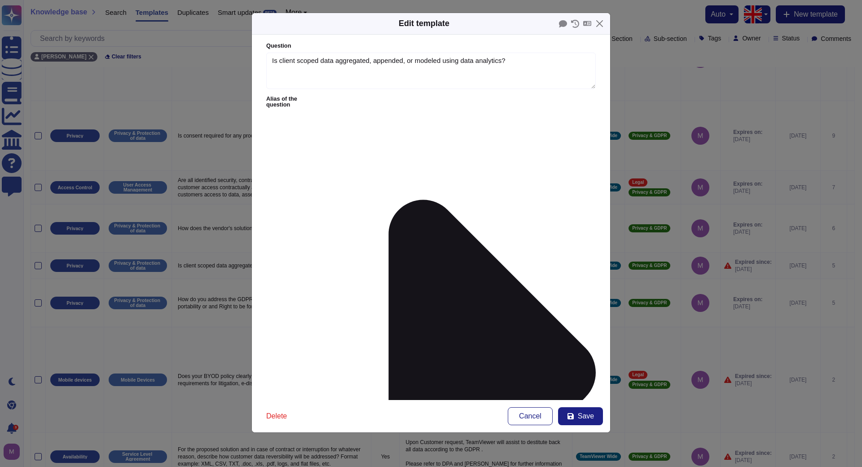
click at [586, 416] on span "Save" at bounding box center [586, 415] width 16 height 7
type textarea "Only the metadata is analyzed, that is pseudonymized, and referring to the [PER…"
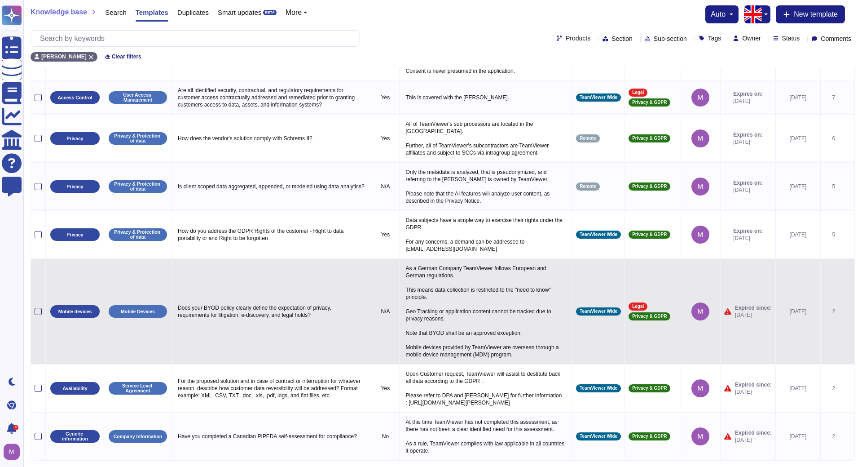
scroll to position [185, 0]
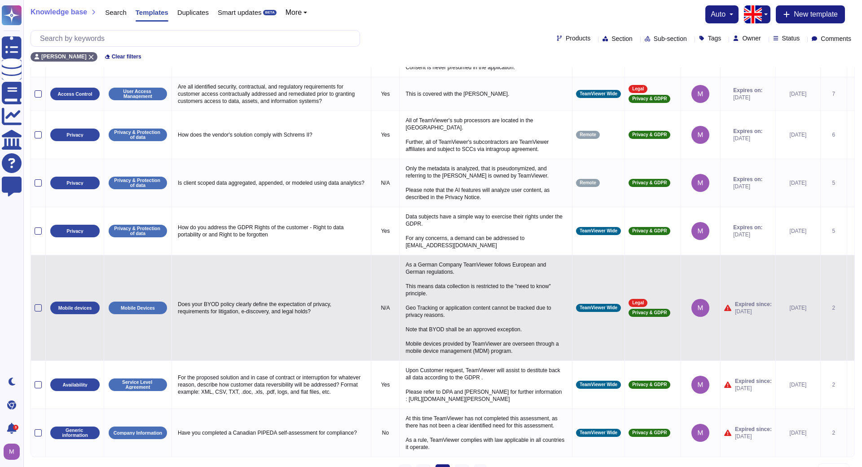
click at [851, 308] on icon at bounding box center [851, 308] width 0 height 0
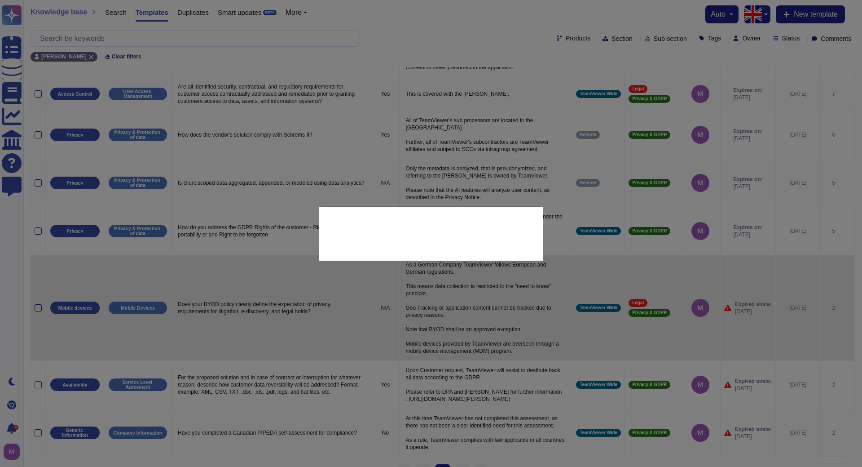
type textarea "Does your BYOD policy clearly define the expectation of privacy, requirements f…"
type textarea "As a German Company TeamViewer follows European and German regulations. This me…"
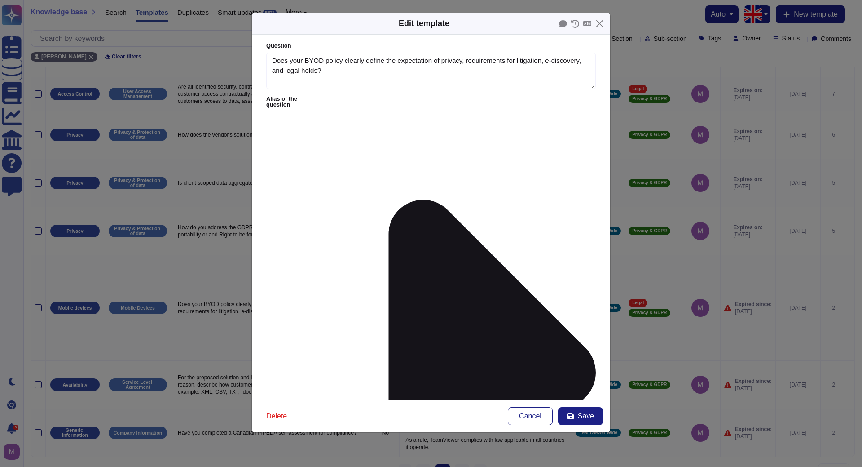
type textarea "Does your BYOD policy clearly define the expectation of privacy, requirements f…"
type textarea "As a German Company TeamViewer follows European and German regulations. This me…"
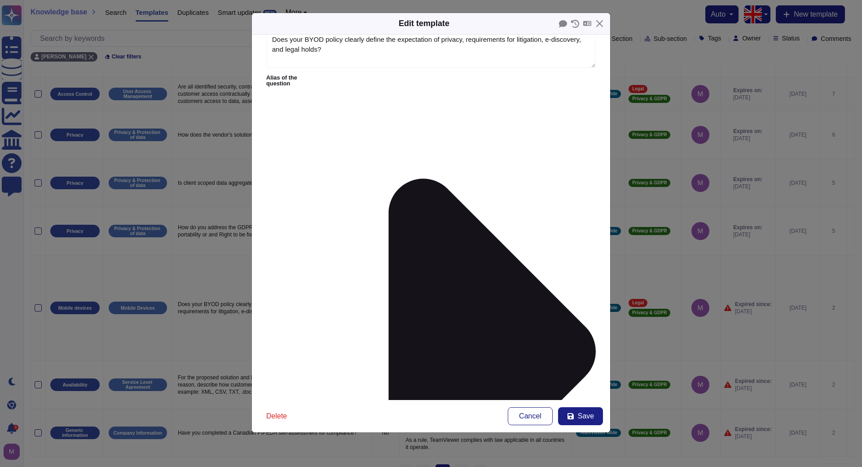
scroll to position [31, 0]
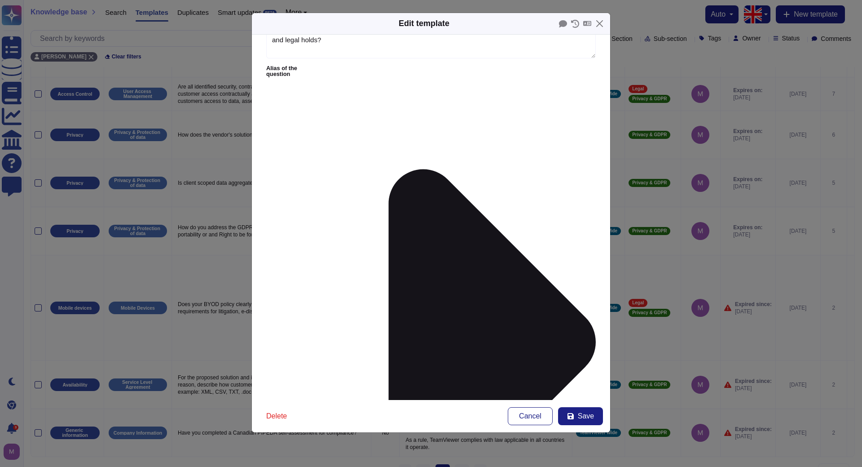
click at [576, 416] on button "Save" at bounding box center [580, 416] width 45 height 18
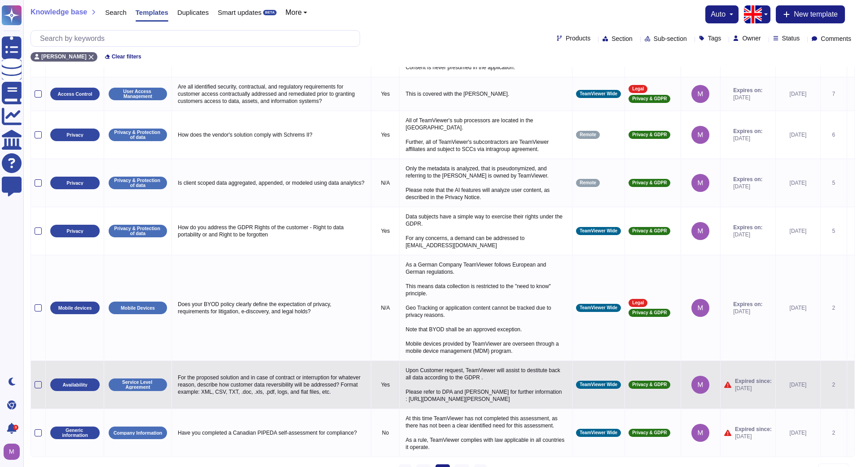
click at [851, 385] on icon at bounding box center [851, 385] width 0 height 0
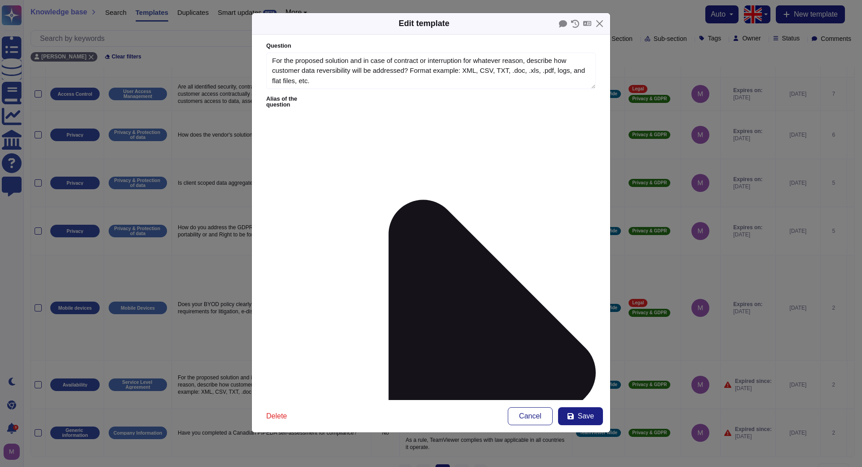
type textarea "For the proposed solution and in case of contract or interruption for whatever …"
type textarea "Upon Customer request, TeamViewer will assist to destitute back all data accord…"
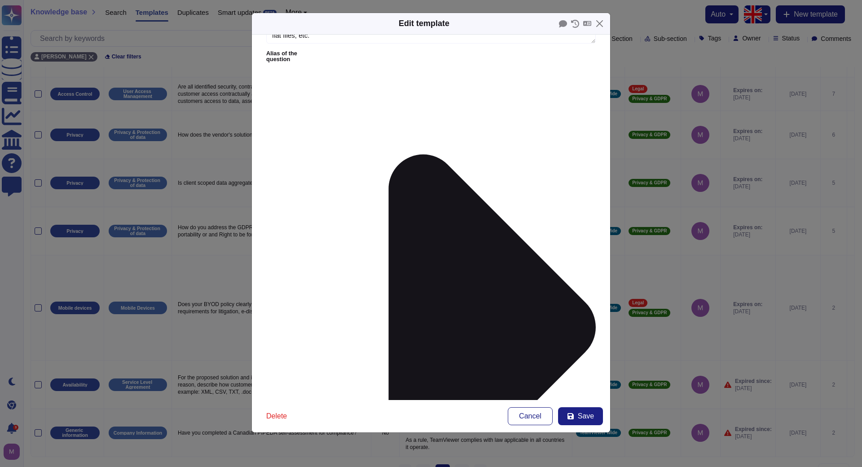
scroll to position [51, 0]
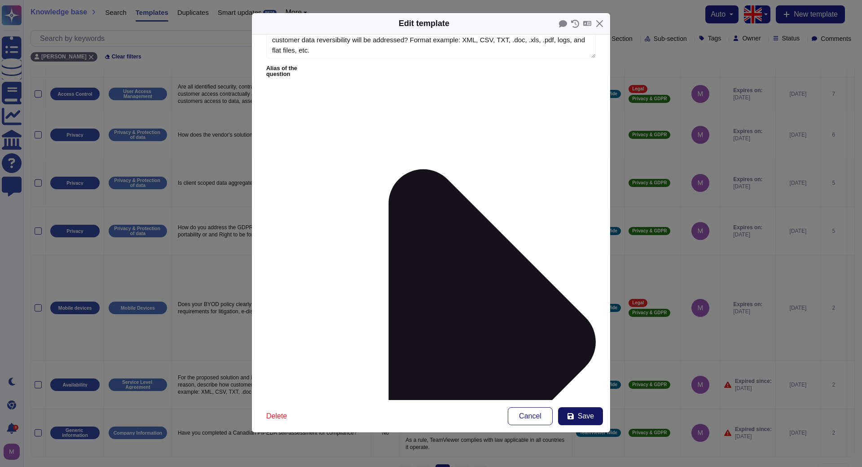
click at [586, 417] on span "Save" at bounding box center [586, 415] width 16 height 7
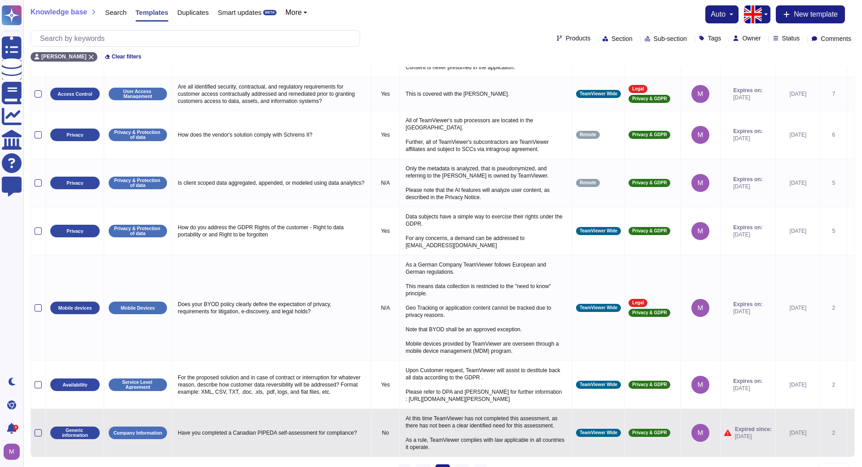
click at [851, 433] on icon at bounding box center [851, 433] width 0 height 0
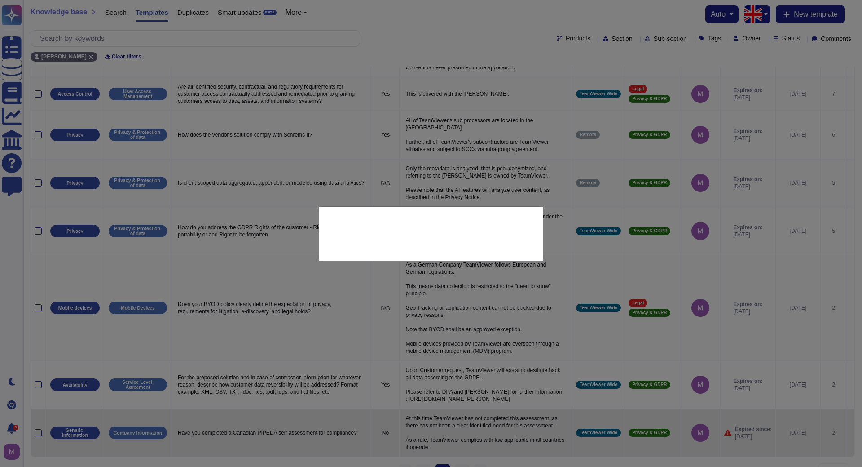
type textarea "Have you completed a Canadian PIPEDA self-assessment for compliance?"
type textarea "At this time TeamViewer has not completed this assessment, as there has not bee…"
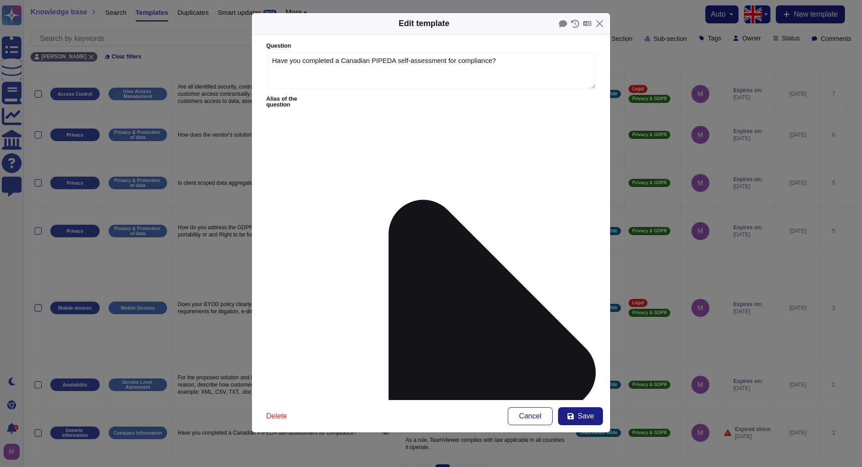
type textarea "Have you completed a Canadian PIPEDA self-assessment for compliance?"
type textarea "At this time TeamViewer has not completed this assessment, as there has not bee…"
click at [581, 416] on span "Save" at bounding box center [586, 415] width 16 height 7
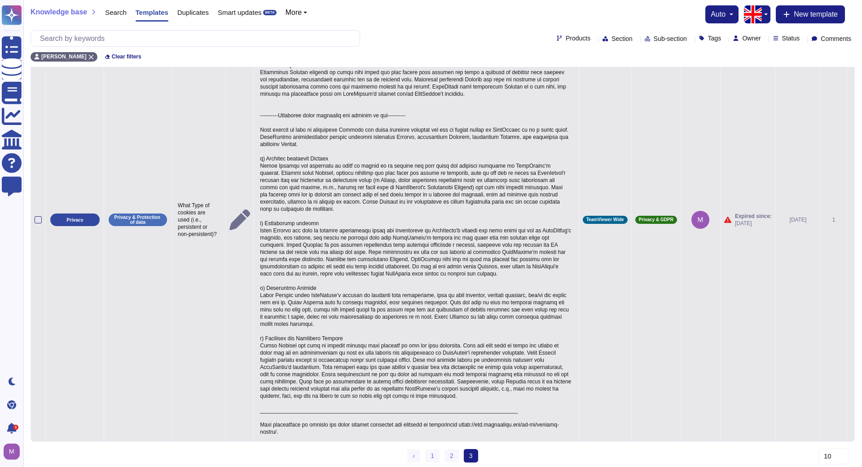
scroll to position [90, 0]
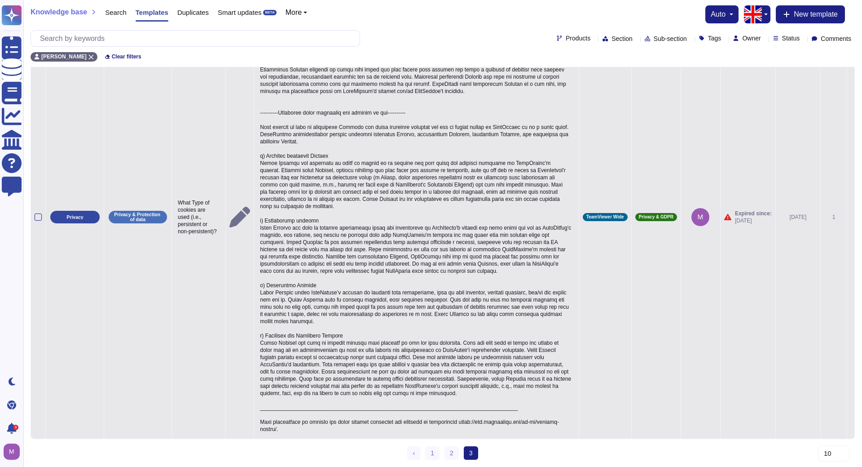
click at [851, 217] on icon at bounding box center [851, 217] width 0 height 0
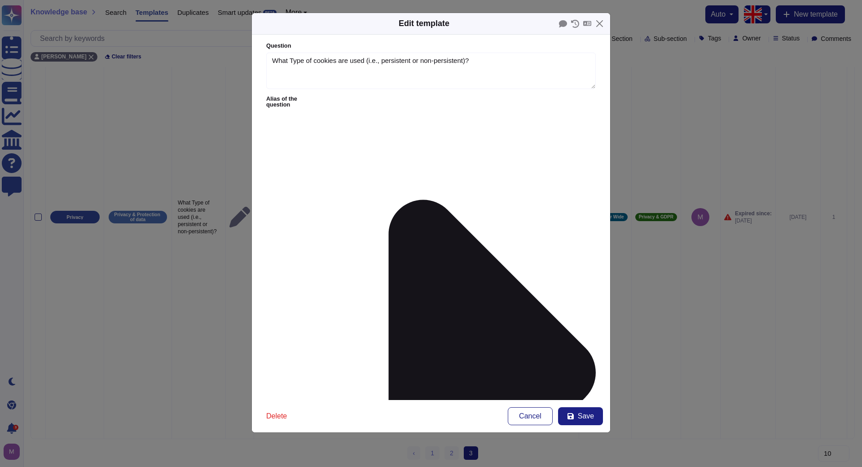
type textarea "What Type of cookies are used (i.e., persistent or non‐persistent)?"
type textarea "----------Different types regarding the duration of storage---------- Session C…"
click at [581, 412] on span "Save" at bounding box center [586, 415] width 16 height 7
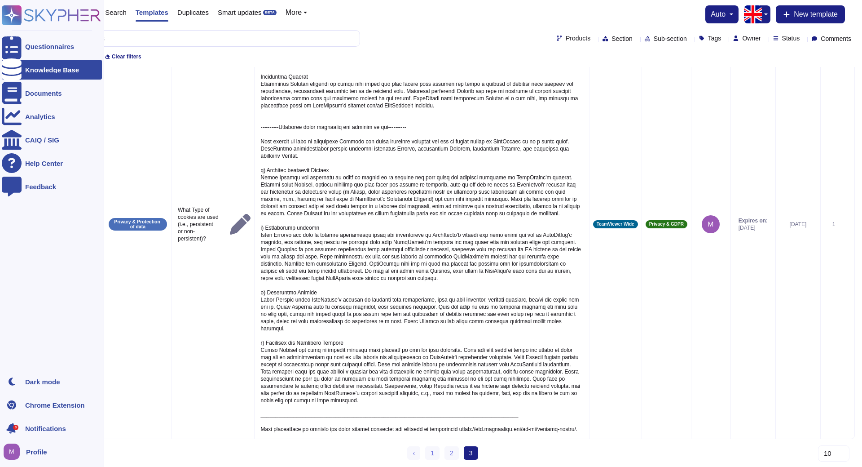
click at [12, 424] on icon at bounding box center [11, 427] width 13 height 13
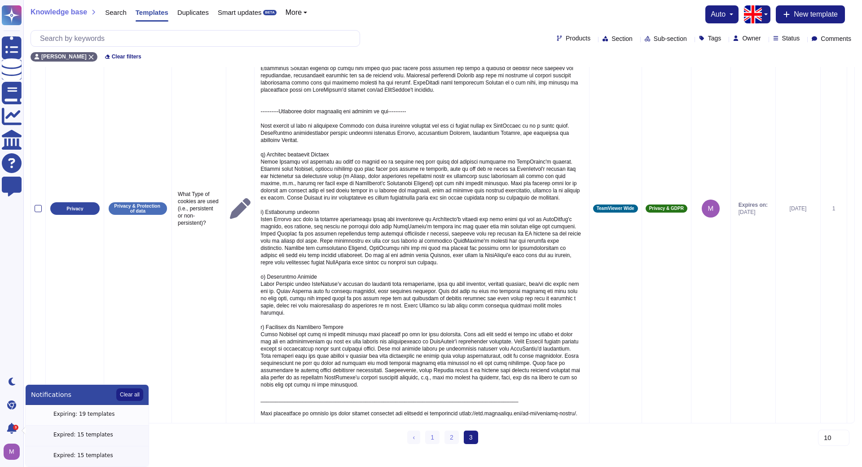
click at [97, 410] on div "Expiring: 19 templates" at bounding box center [98, 414] width 90 height 9
click at [83, 410] on div "Expiring: 19 templates" at bounding box center [98, 414] width 90 height 9
click at [138, 397] on button "Clear all" at bounding box center [129, 394] width 27 height 13
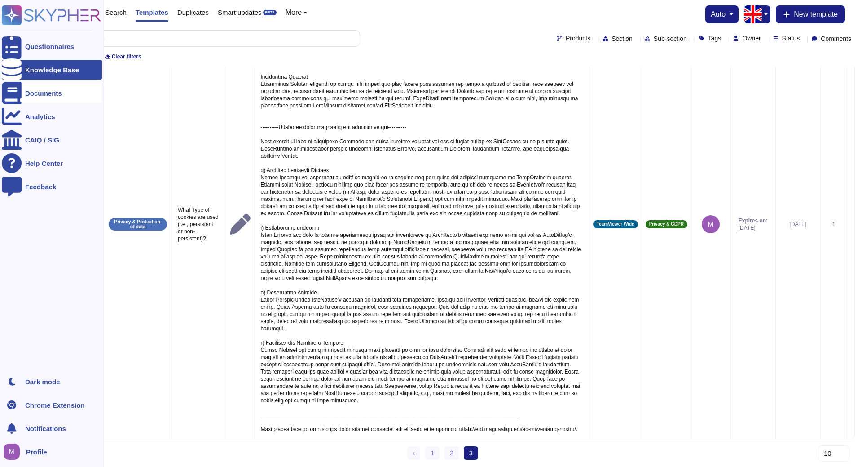
click at [41, 93] on div "Documents" at bounding box center [43, 93] width 37 height 7
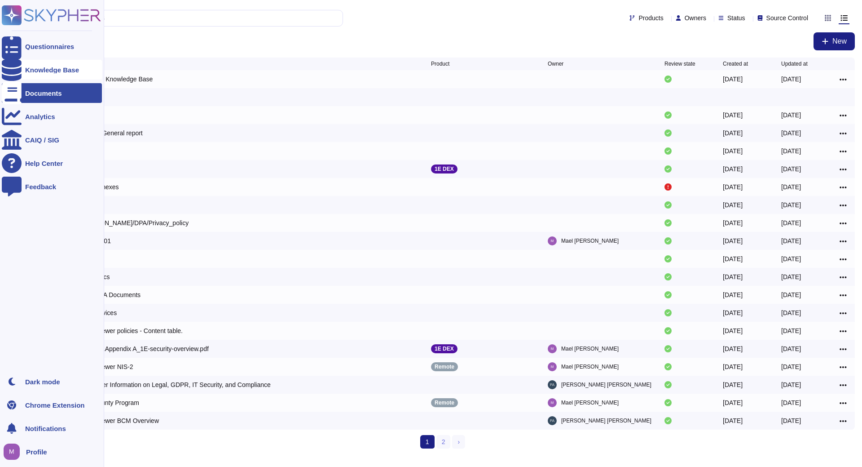
click at [55, 65] on div "Knowledge Base" at bounding box center [52, 70] width 100 height 20
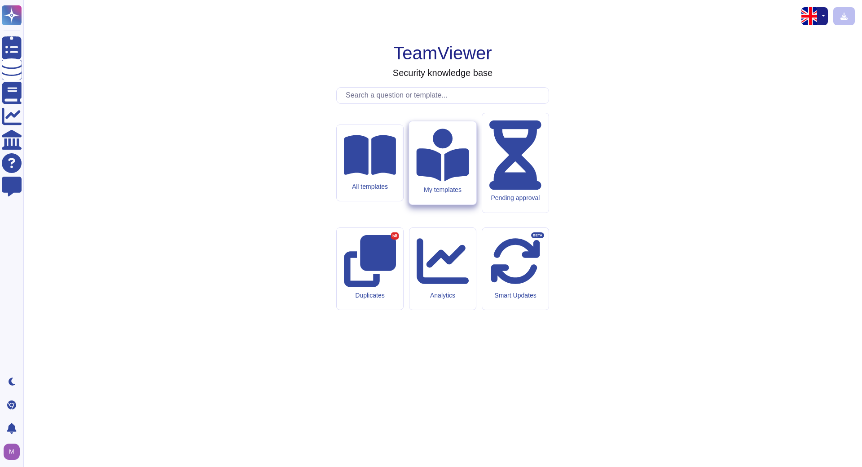
click at [435, 194] on div "My templates" at bounding box center [442, 190] width 53 height 8
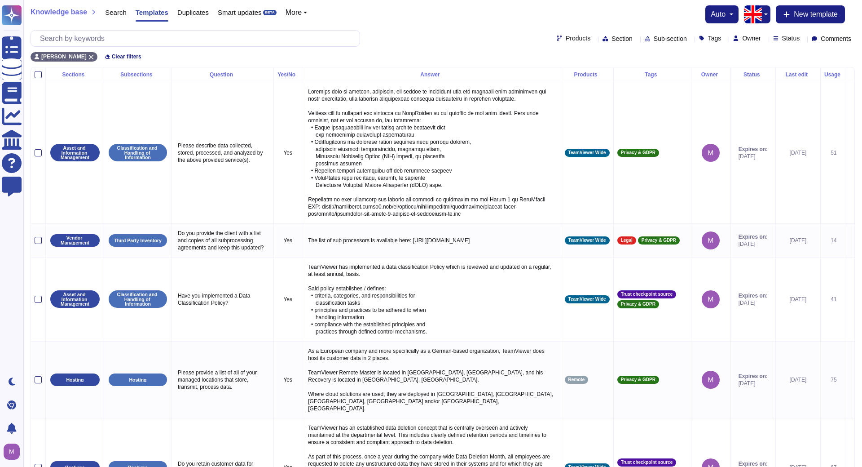
click at [763, 75] on icon at bounding box center [763, 75] width 0 height 0
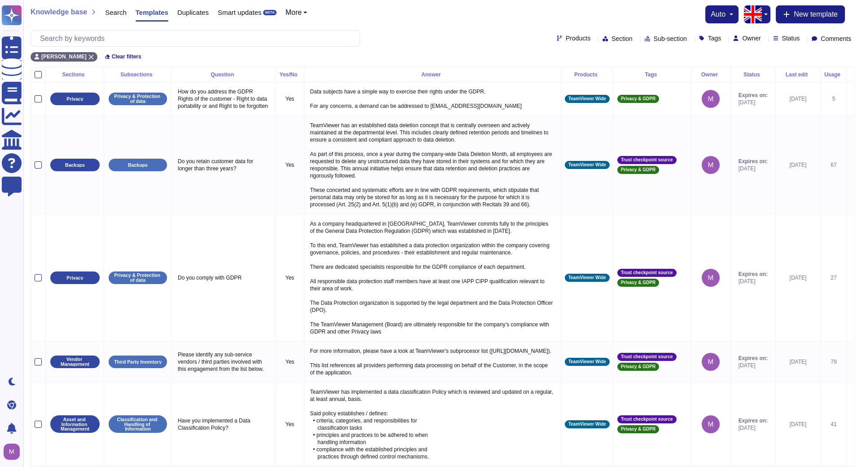
click at [752, 77] on div "Status" at bounding box center [753, 74] width 37 height 5
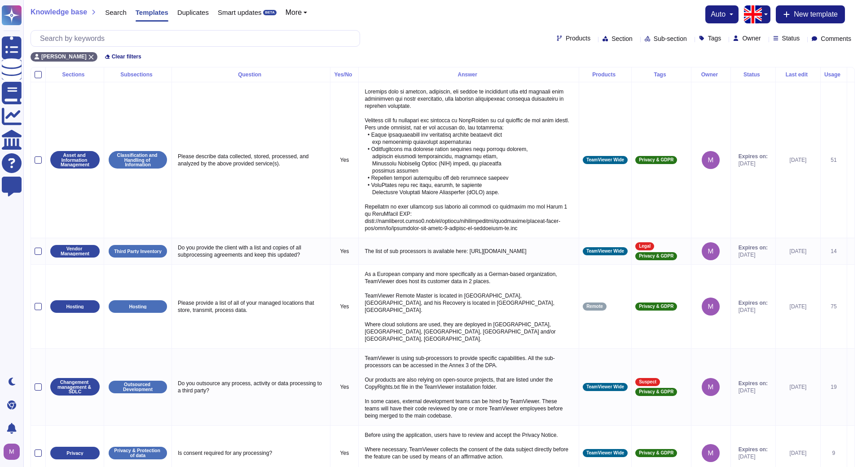
click at [778, 146] on icon at bounding box center [878, 203] width 201 height 115
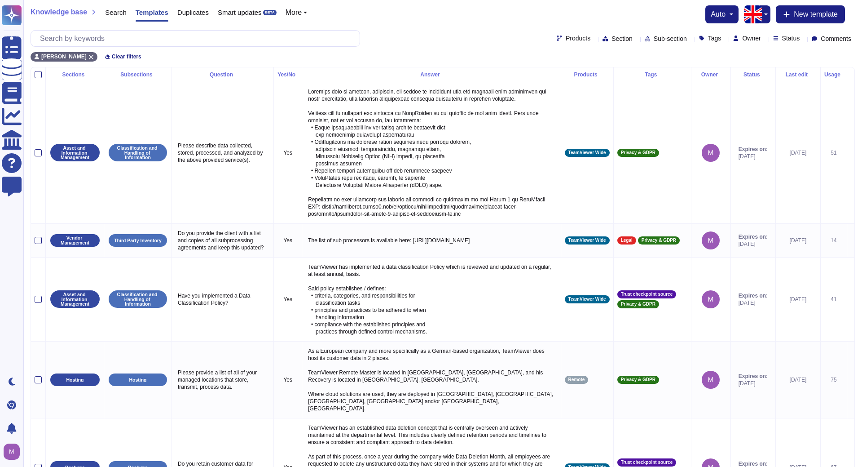
click at [763, 75] on icon at bounding box center [763, 75] width 0 height 0
